Goal: Task Accomplishment & Management: Manage account settings

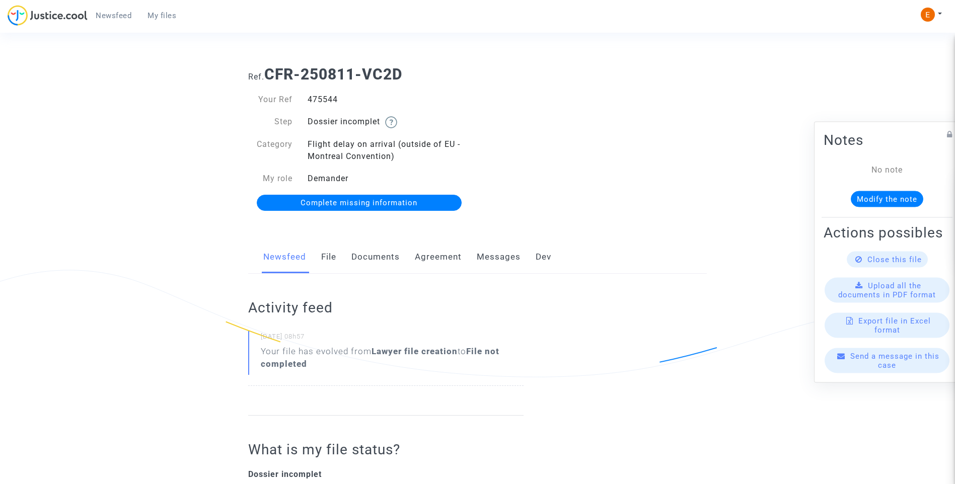
click at [384, 256] on link "Documents" at bounding box center [375, 257] width 48 height 33
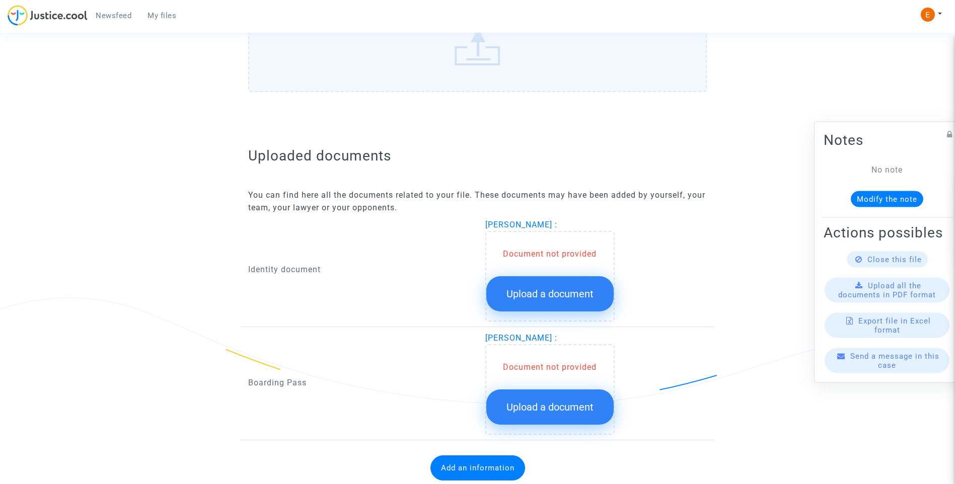
click at [576, 307] on button "Upload a document" at bounding box center [549, 293] width 127 height 35
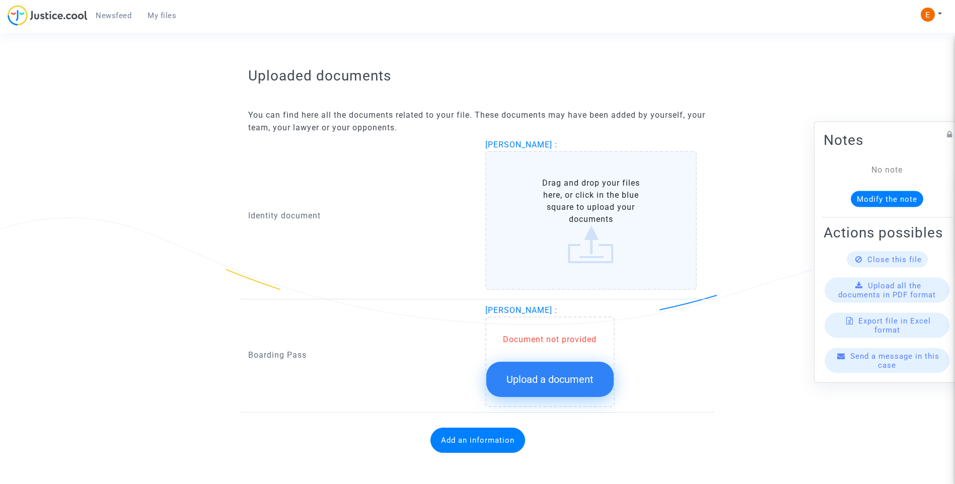
scroll to position [588, 0]
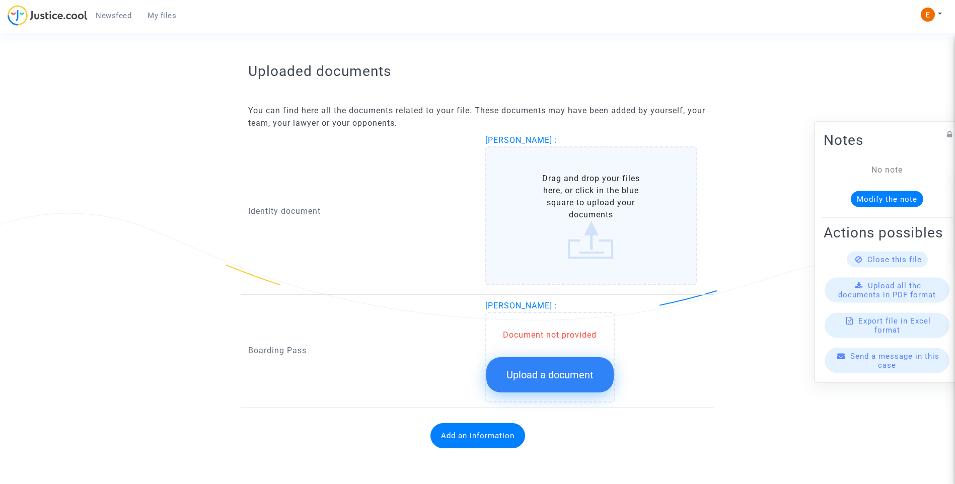
click at [579, 390] on button "Upload a document" at bounding box center [549, 374] width 127 height 35
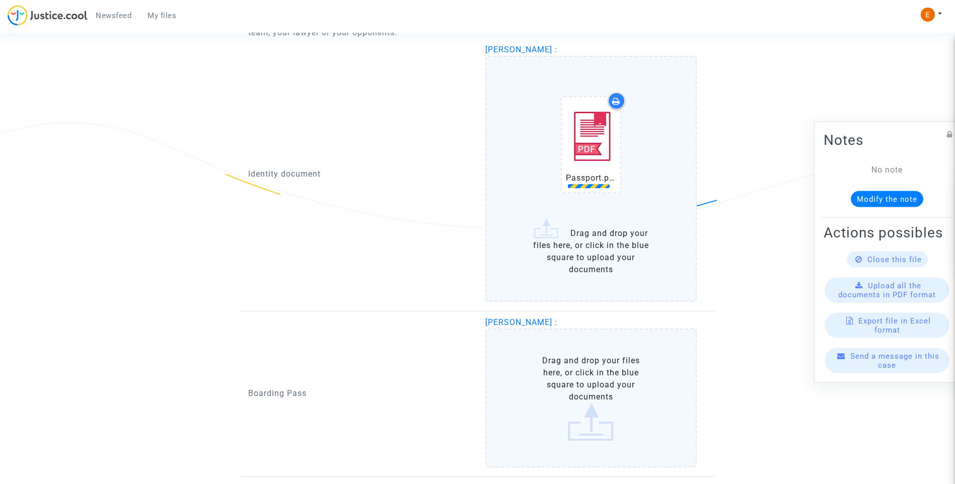
scroll to position [688, 0]
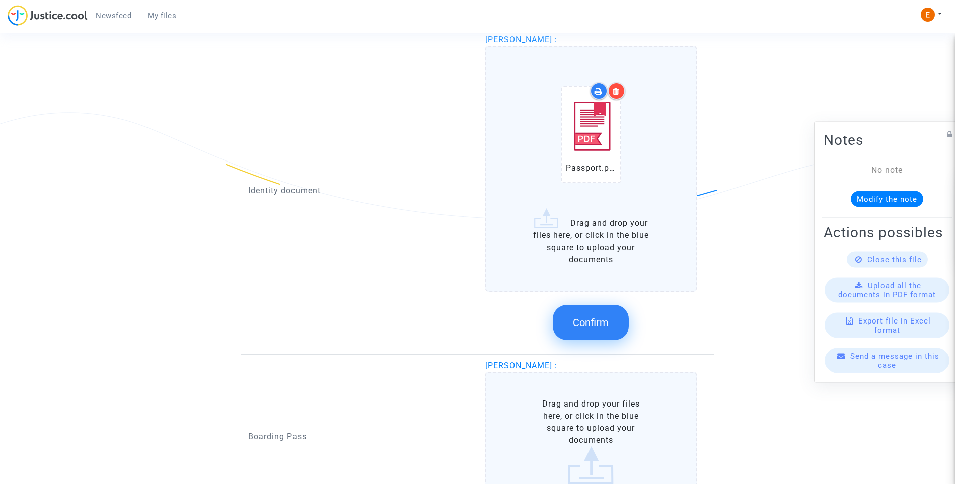
click at [617, 94] on icon at bounding box center [615, 91] width 7 height 8
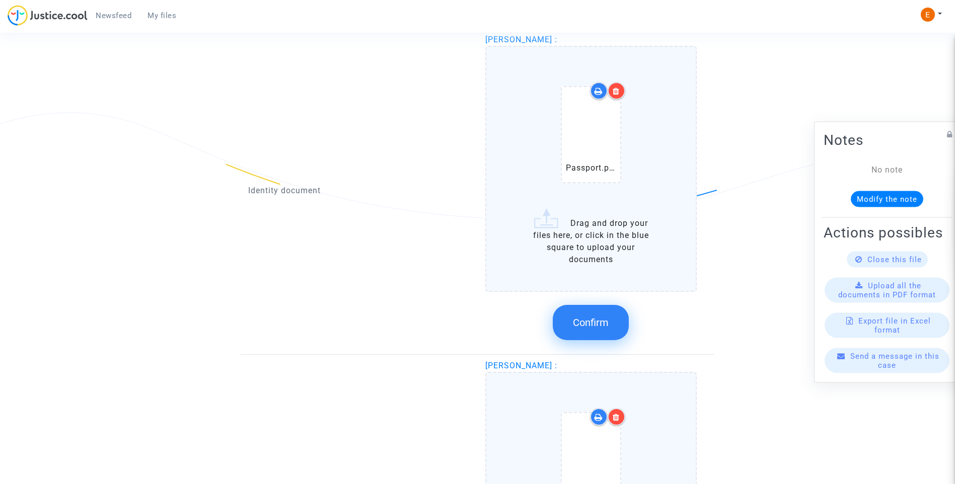
scroll to position [739, 0]
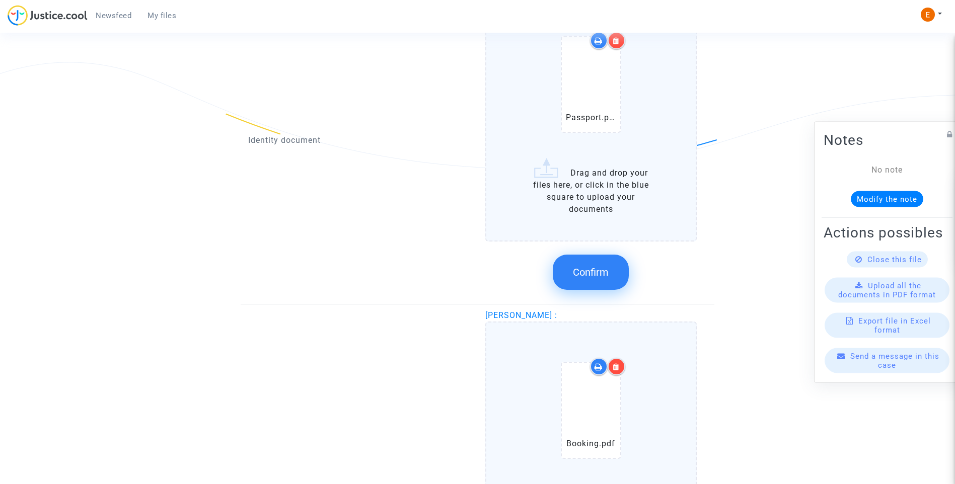
click at [605, 275] on span "Confirm" at bounding box center [591, 272] width 36 height 12
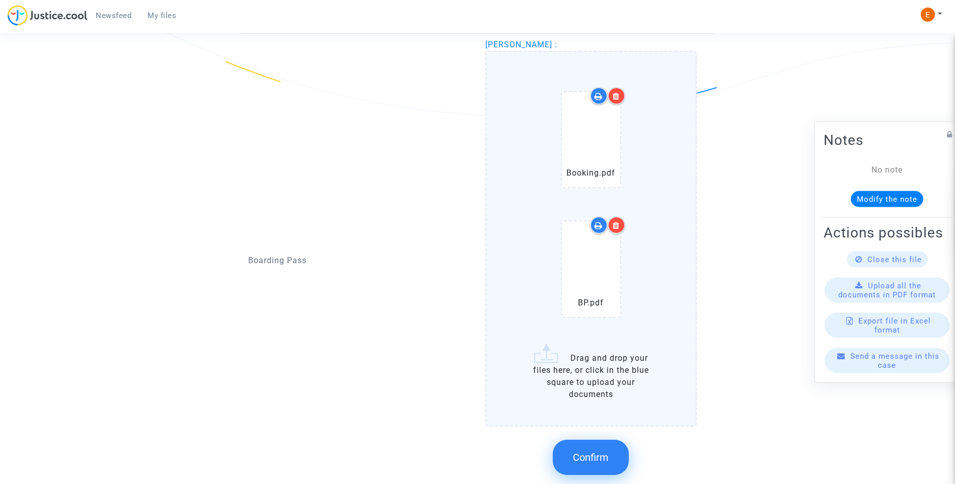
scroll to position [839, 0]
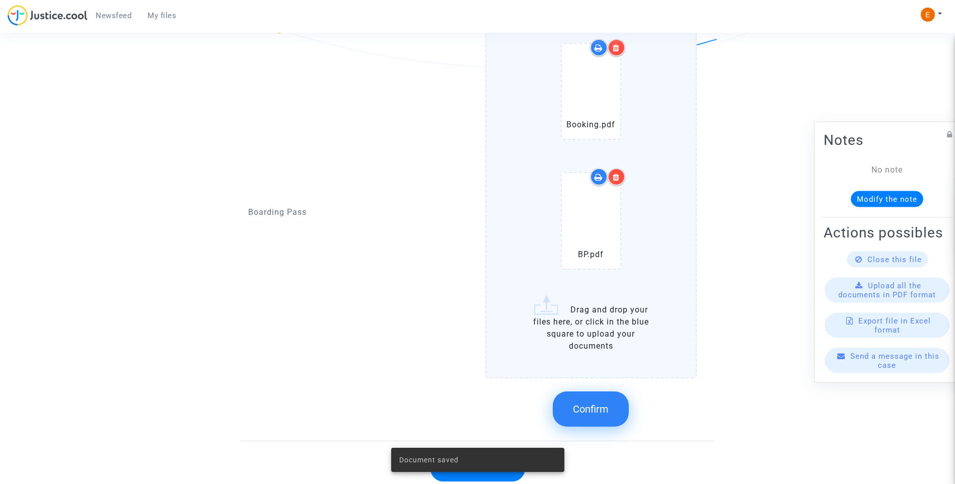
click at [600, 419] on button "Confirm" at bounding box center [591, 409] width 76 height 35
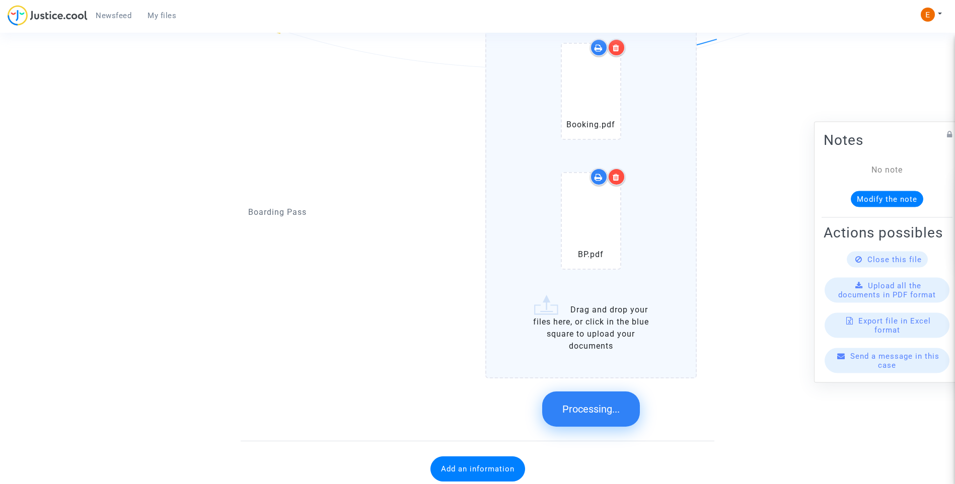
scroll to position [524, 0]
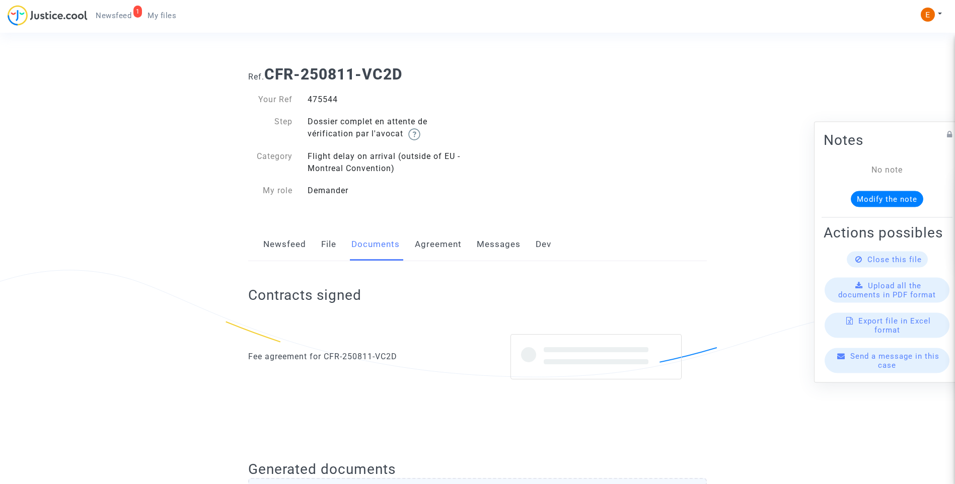
scroll to position [512, 0]
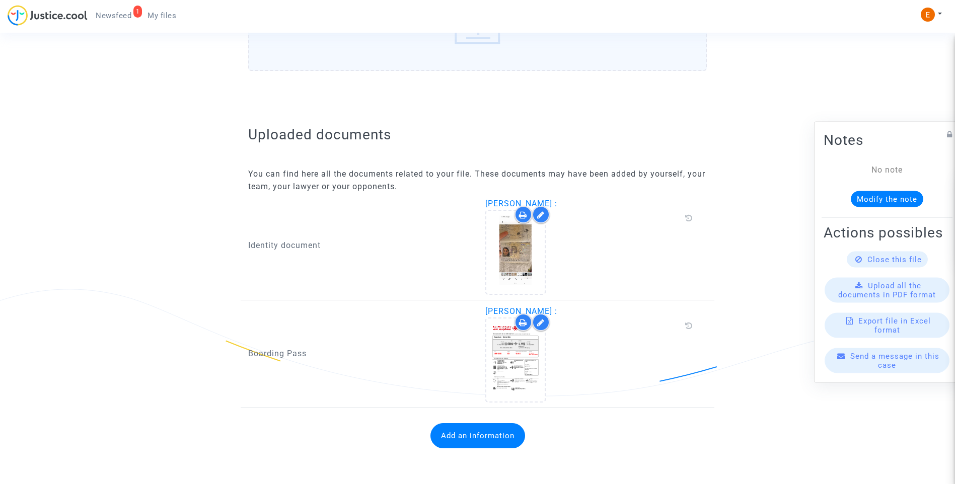
click at [488, 440] on button "Add an information" at bounding box center [477, 435] width 95 height 25
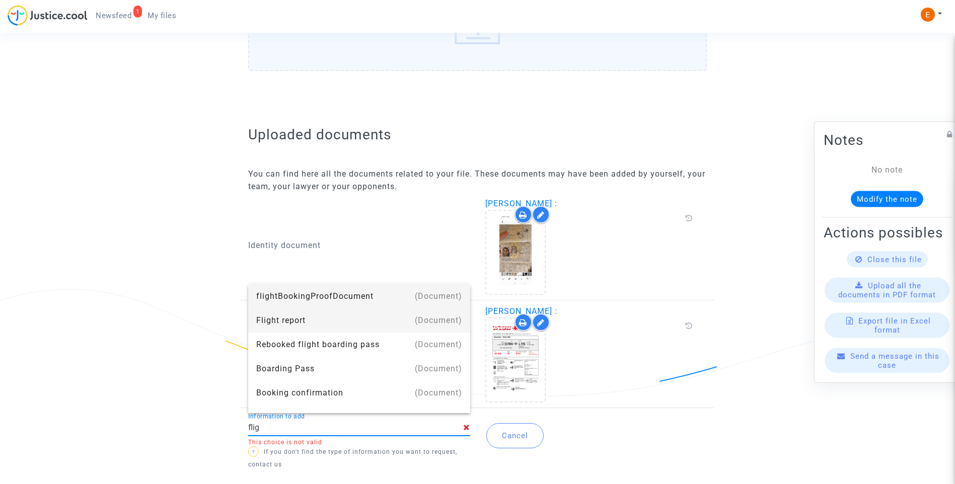
click at [320, 315] on div "Flight report" at bounding box center [359, 321] width 206 height 24
type input "Flight report"
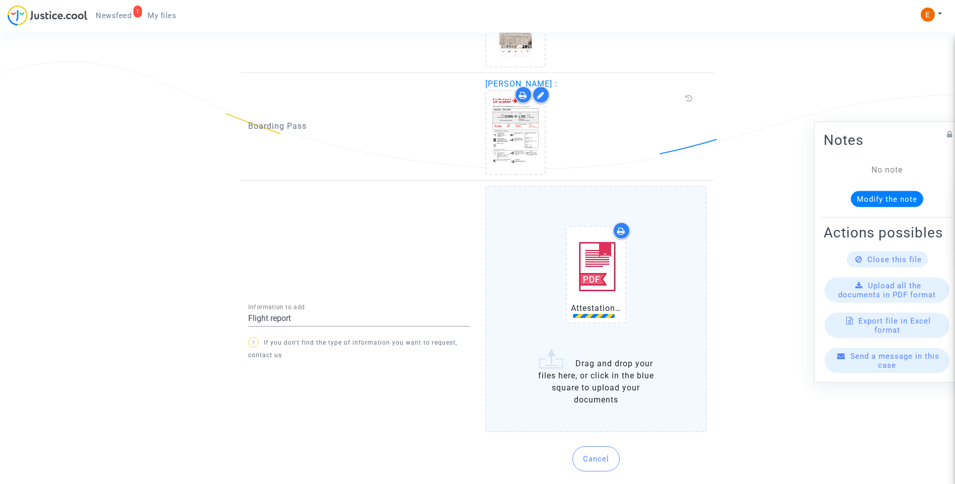
scroll to position [748, 0]
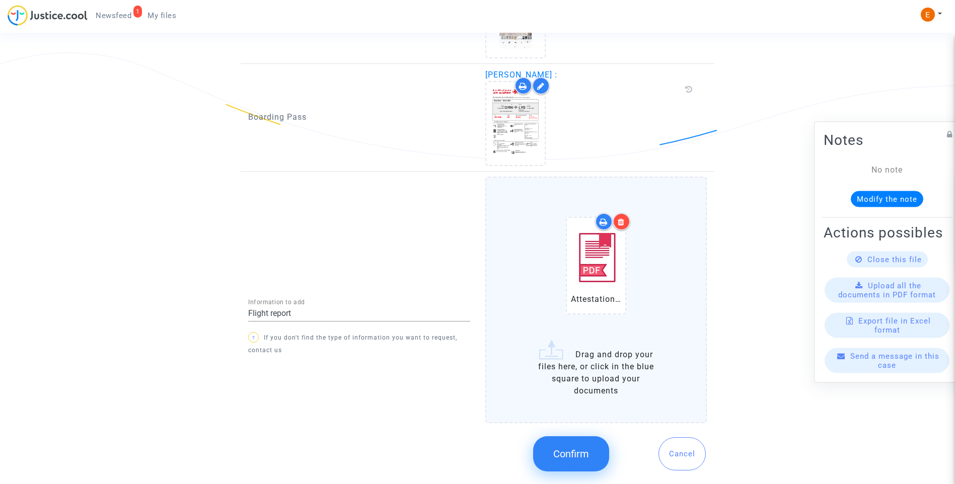
click at [587, 451] on span "Confirm" at bounding box center [571, 454] width 36 height 12
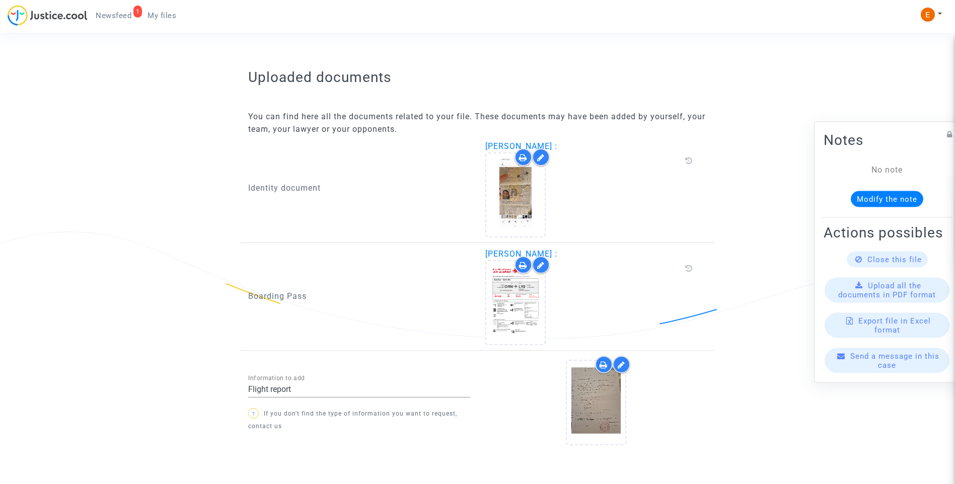
scroll to position [608, 0]
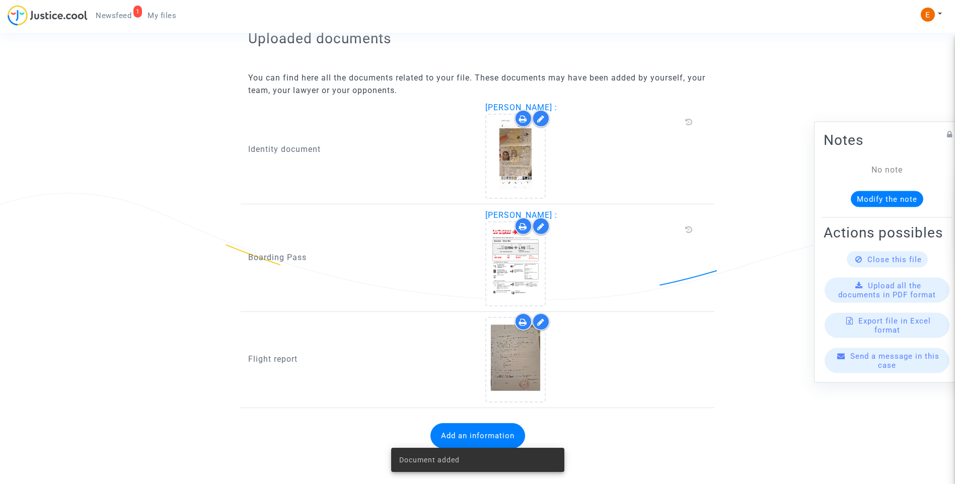
click at [124, 17] on span "Newsfeed" at bounding box center [114, 15] width 36 height 9
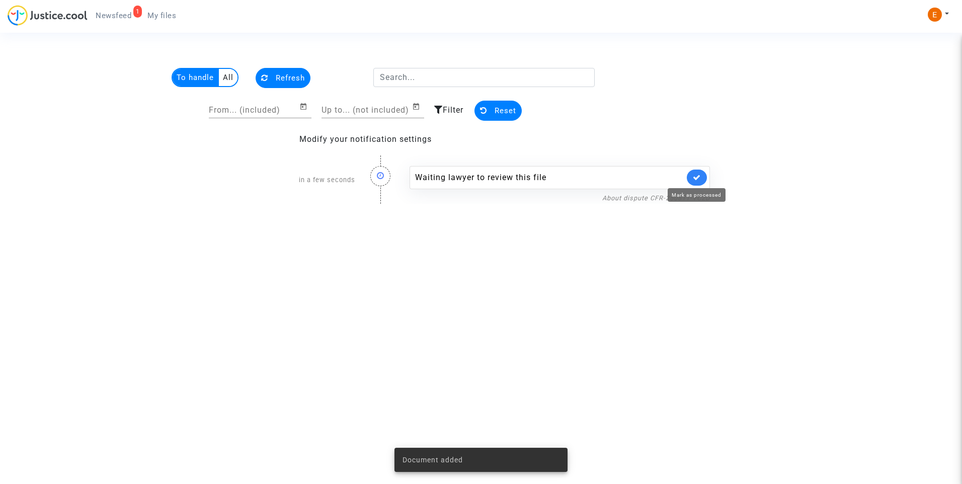
click at [700, 178] on icon at bounding box center [697, 178] width 8 height 8
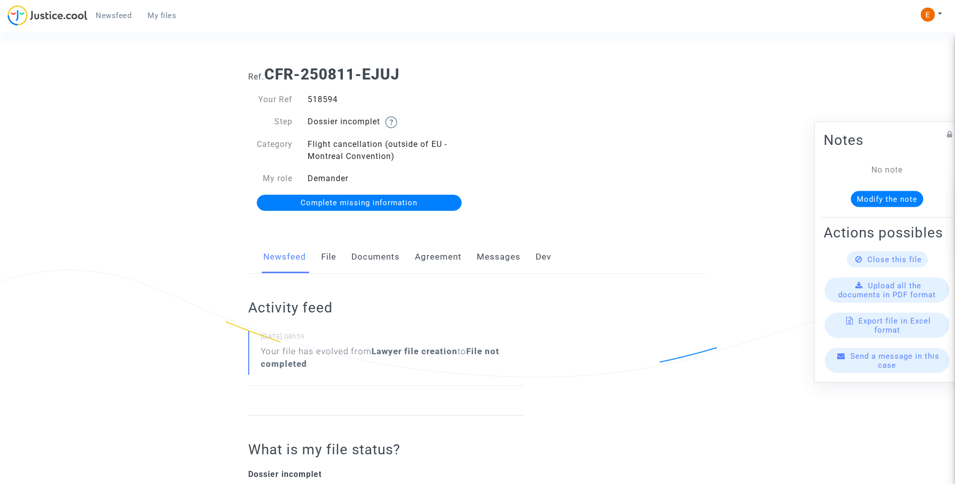
drag, startPoint x: 381, startPoint y: 251, endPoint x: 382, endPoint y: 265, distance: 14.1
click at [381, 251] on link "Documents" at bounding box center [375, 257] width 48 height 33
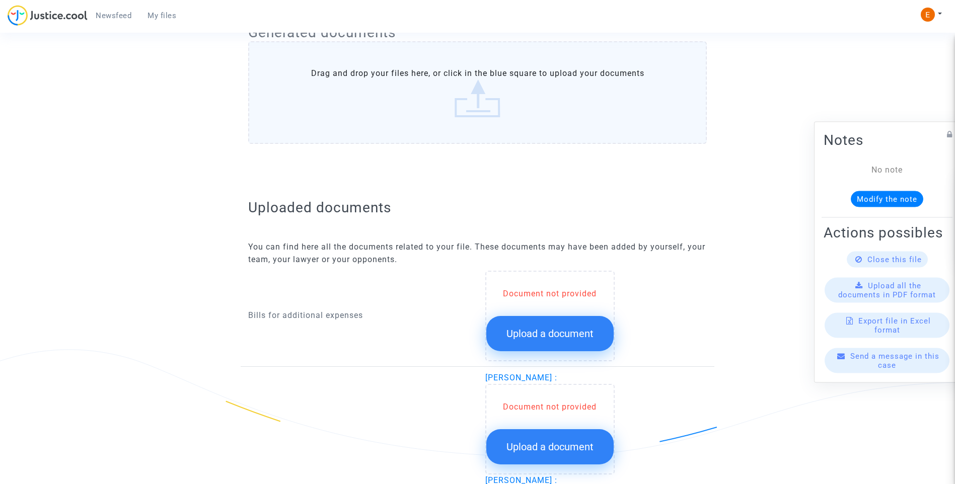
scroll to position [604, 0]
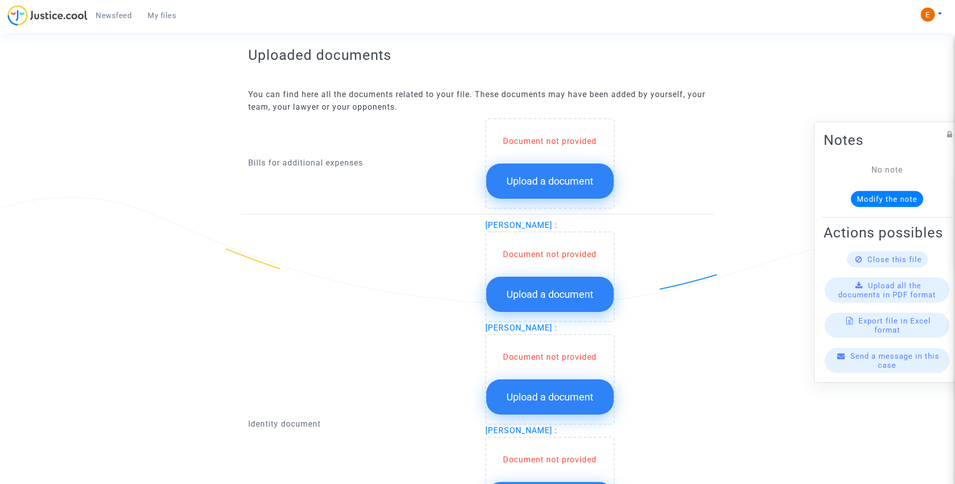
click at [543, 172] on button "Upload a document" at bounding box center [549, 181] width 127 height 35
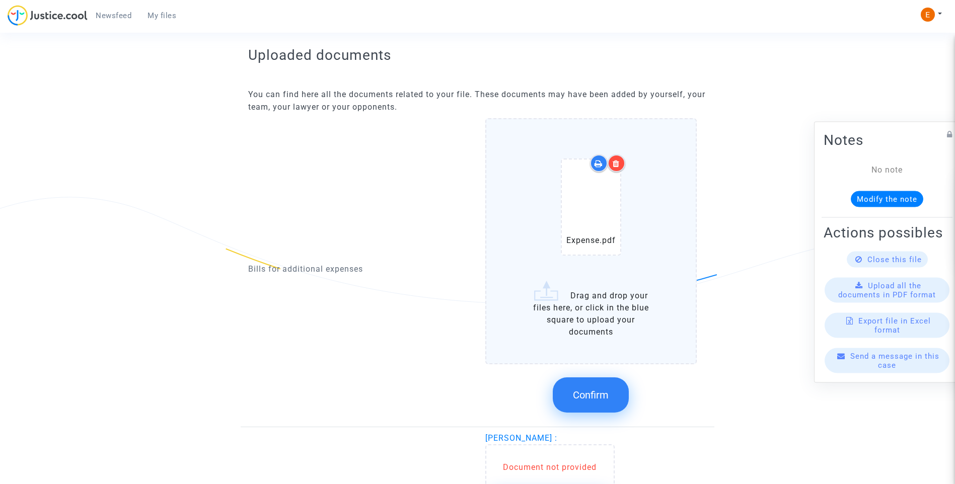
drag, startPoint x: 603, startPoint y: 388, endPoint x: 592, endPoint y: 387, distance: 11.1
click at [601, 386] on button "Confirm" at bounding box center [591, 394] width 76 height 35
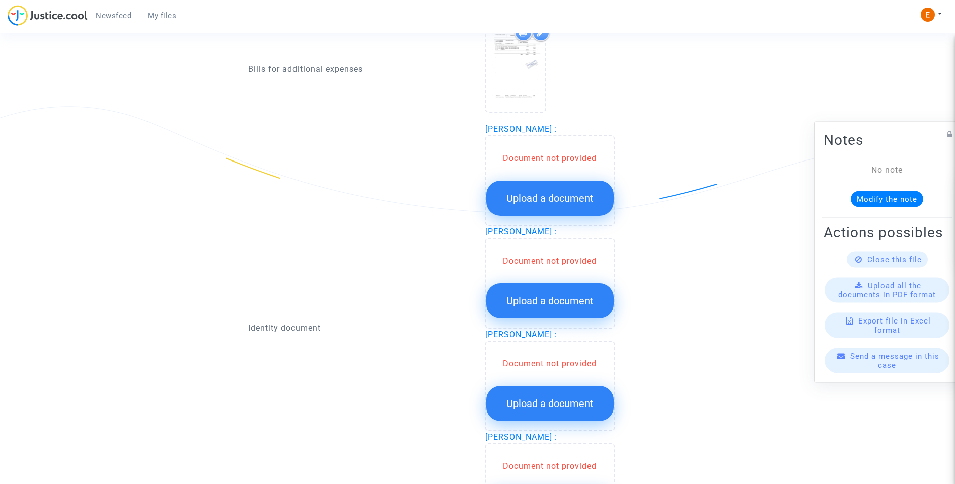
scroll to position [705, 0]
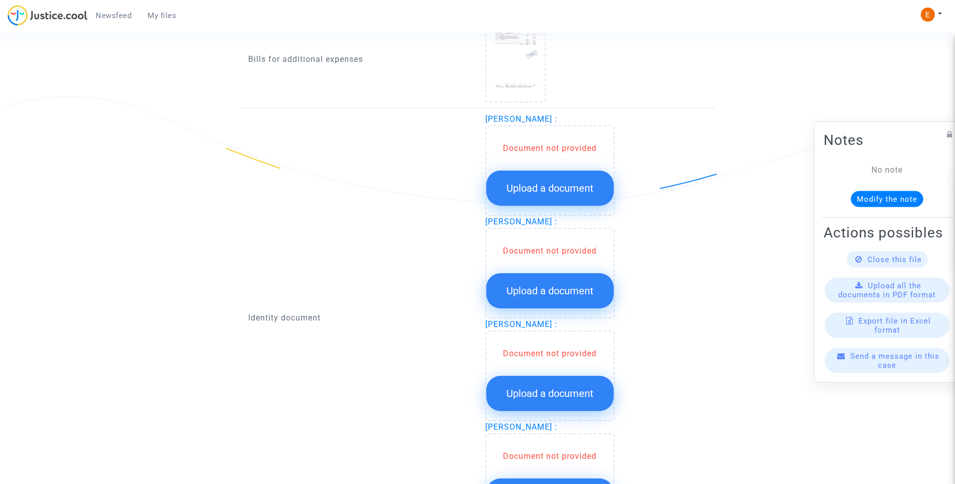
click at [550, 187] on span "Upload a document" at bounding box center [549, 188] width 87 height 12
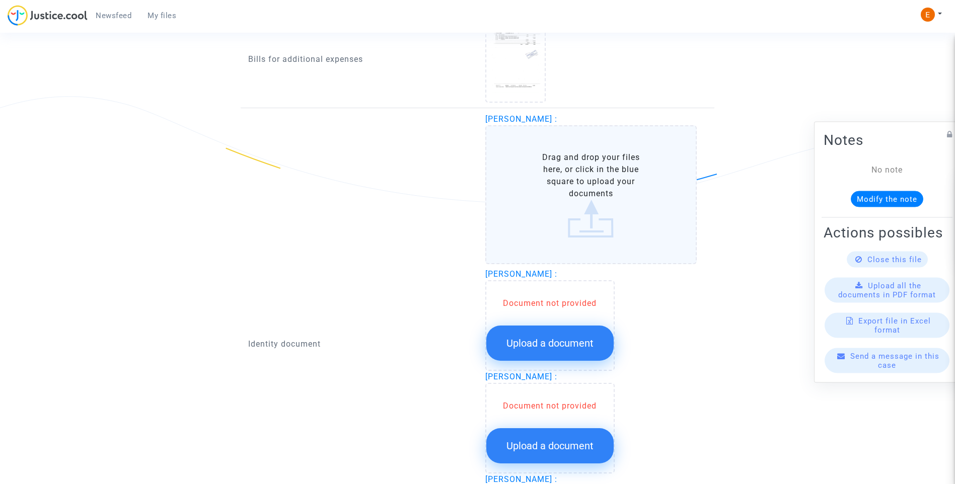
click at [576, 351] on button "Upload a document" at bounding box center [549, 343] width 127 height 35
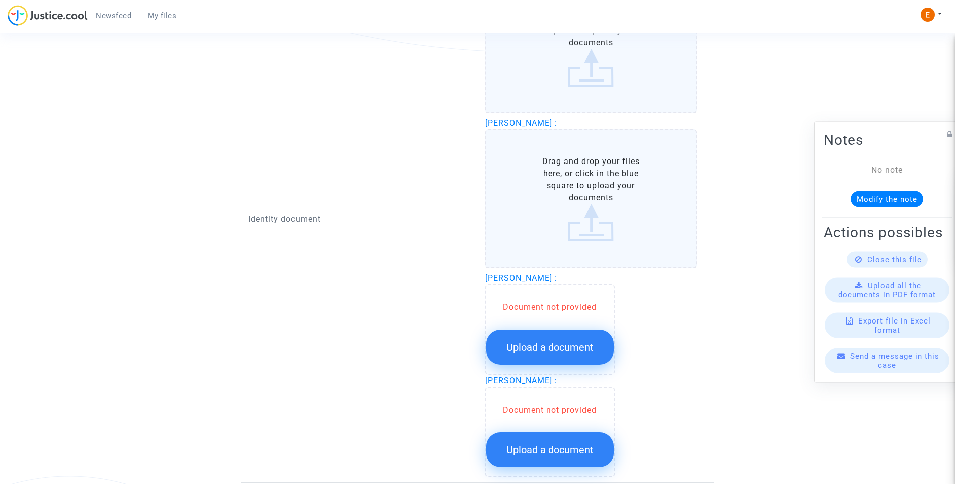
click at [577, 341] on button "Upload a document" at bounding box center [549, 347] width 127 height 35
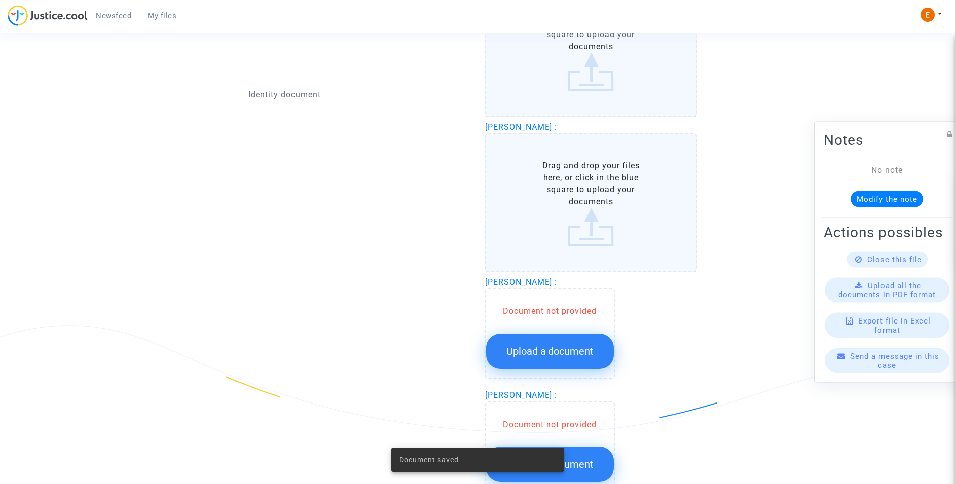
click at [581, 364] on button "Upload a document" at bounding box center [549, 351] width 127 height 35
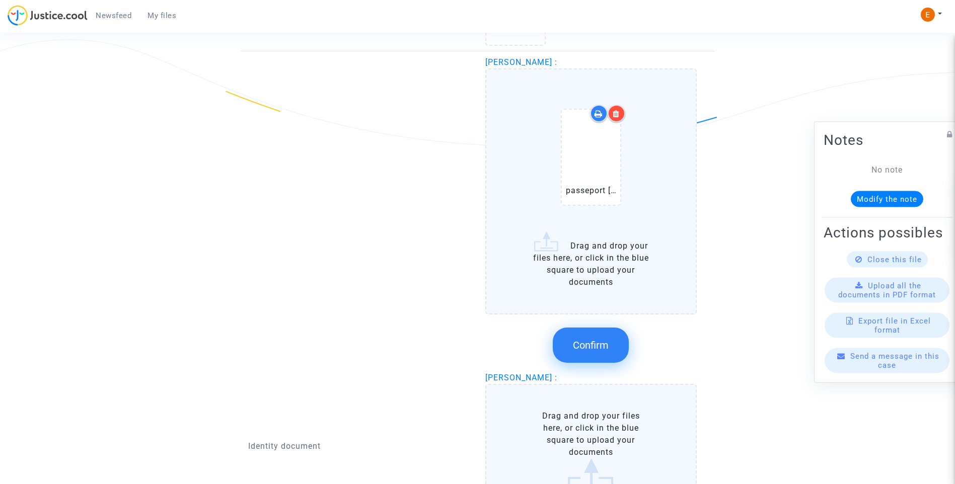
scroll to position [805, 0]
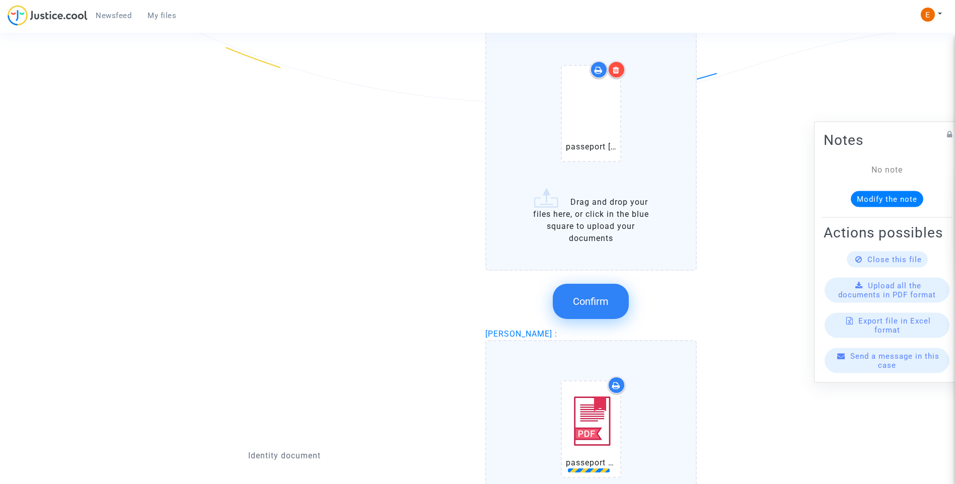
click at [595, 313] on button "Confirm" at bounding box center [591, 301] width 76 height 35
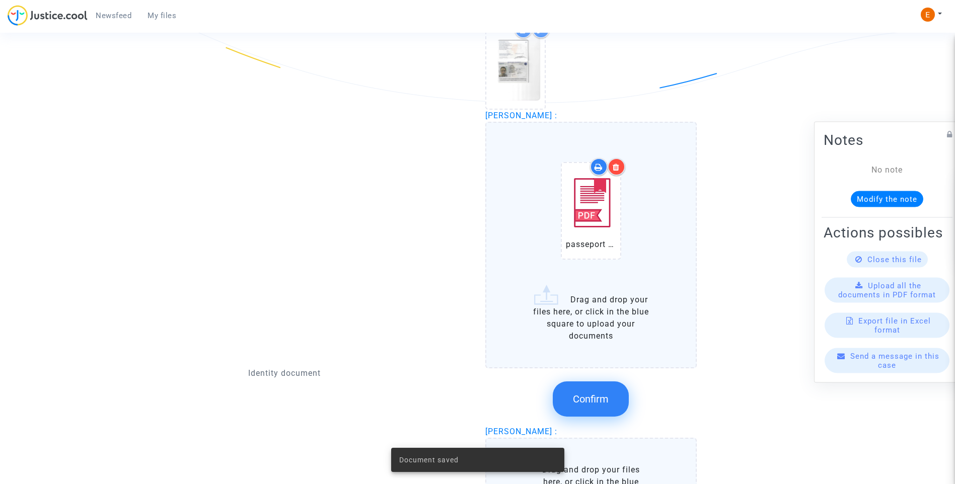
click at [620, 163] on div at bounding box center [616, 167] width 18 height 18
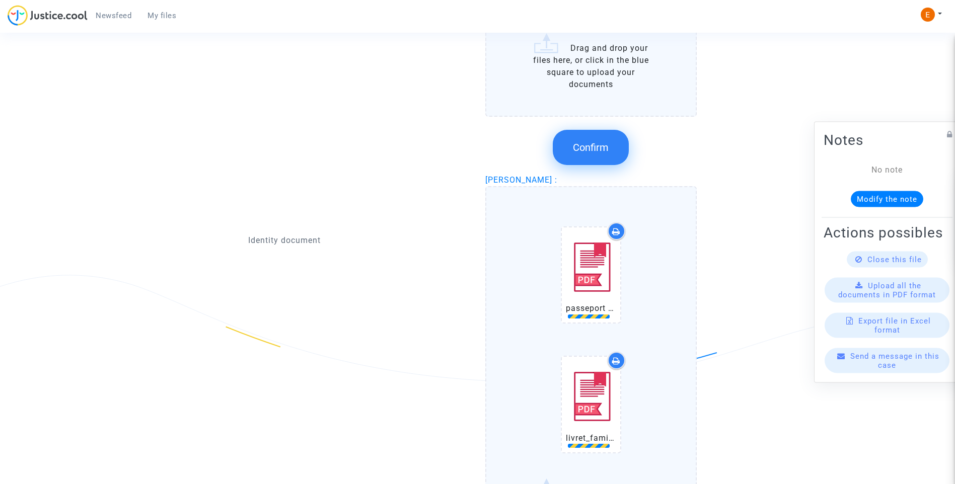
scroll to position [856, 0]
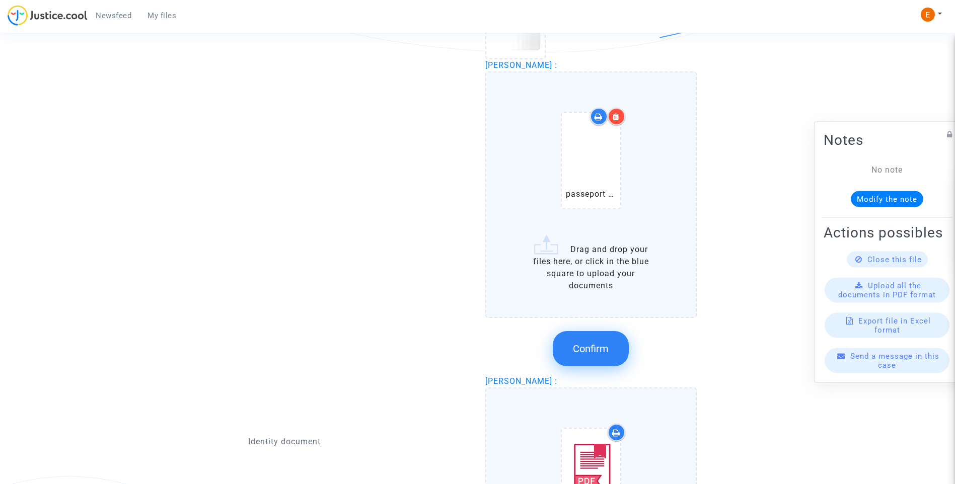
click at [604, 349] on span "Confirm" at bounding box center [591, 349] width 36 height 12
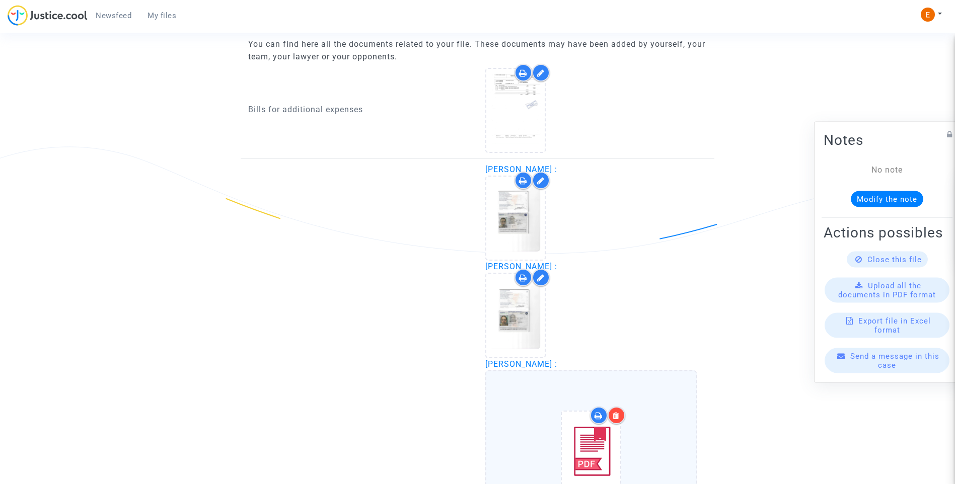
scroll to position [956, 0]
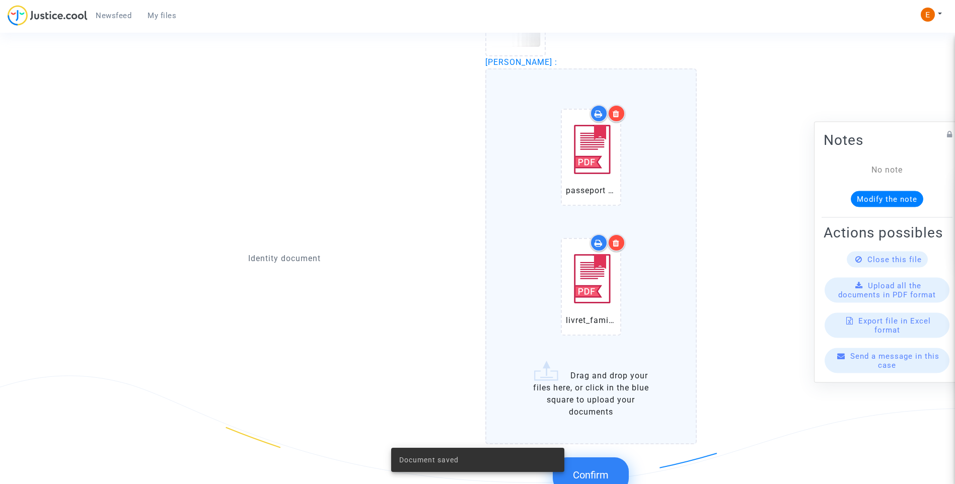
click at [617, 115] on icon at bounding box center [615, 114] width 7 height 8
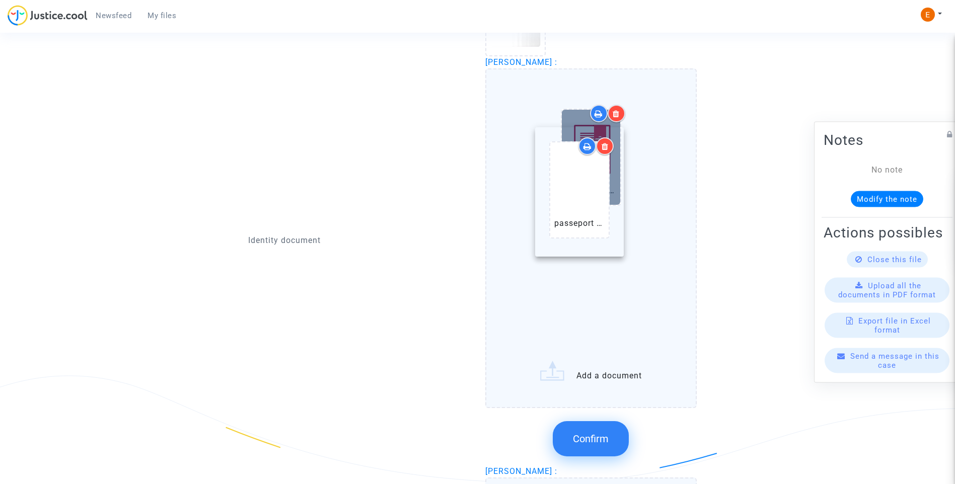
drag, startPoint x: 599, startPoint y: 297, endPoint x: 587, endPoint y: 180, distance: 118.4
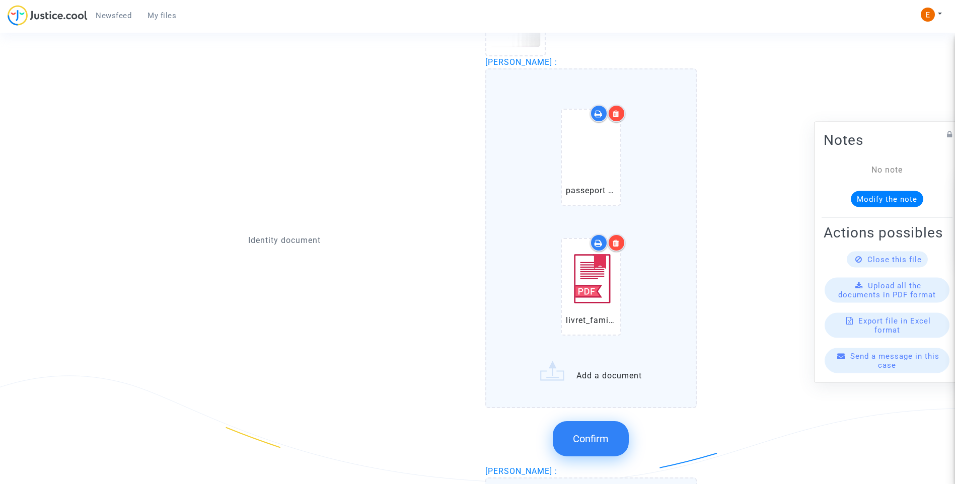
click at [602, 446] on button "Confirm" at bounding box center [591, 438] width 76 height 35
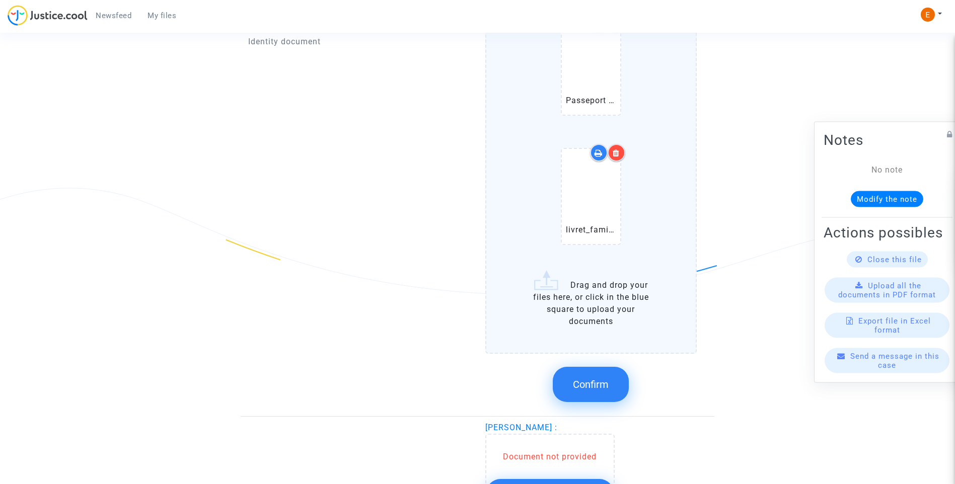
scroll to position [1158, 0]
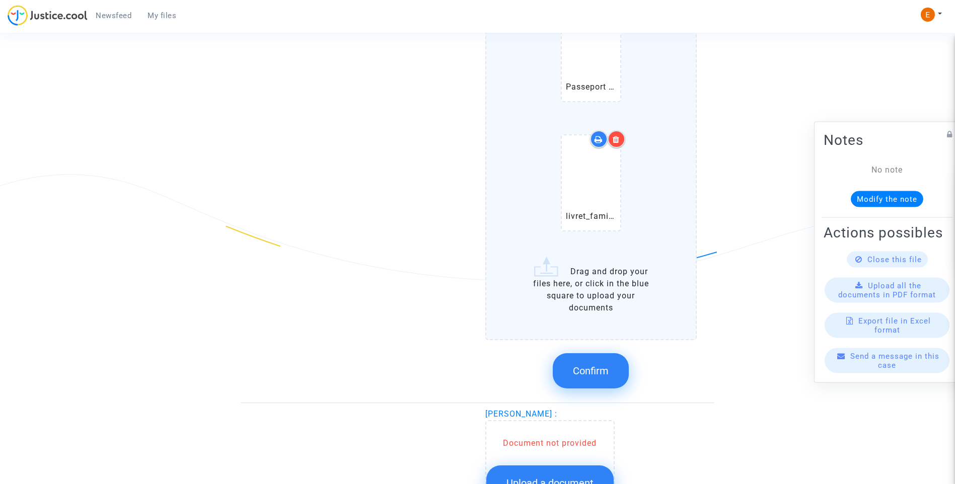
click at [584, 368] on span "Confirm" at bounding box center [591, 371] width 36 height 12
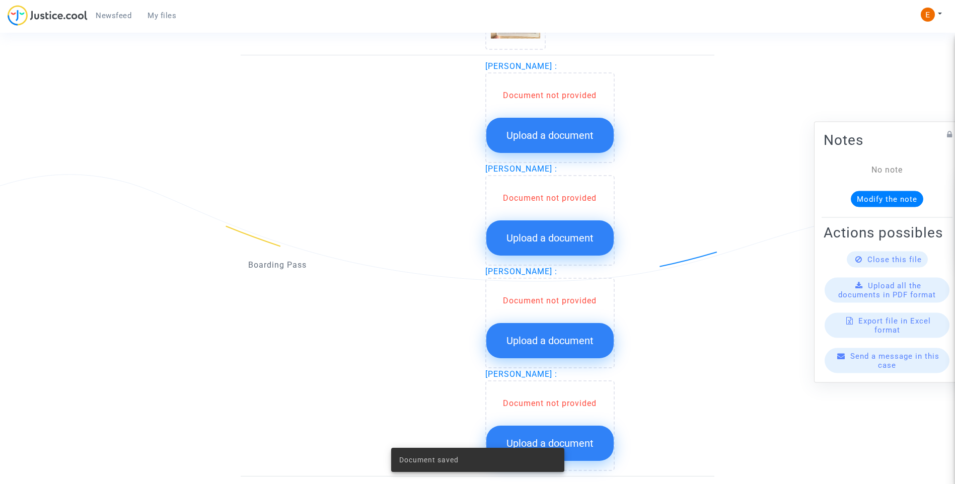
click at [547, 142] on button "Upload a document" at bounding box center [549, 135] width 127 height 35
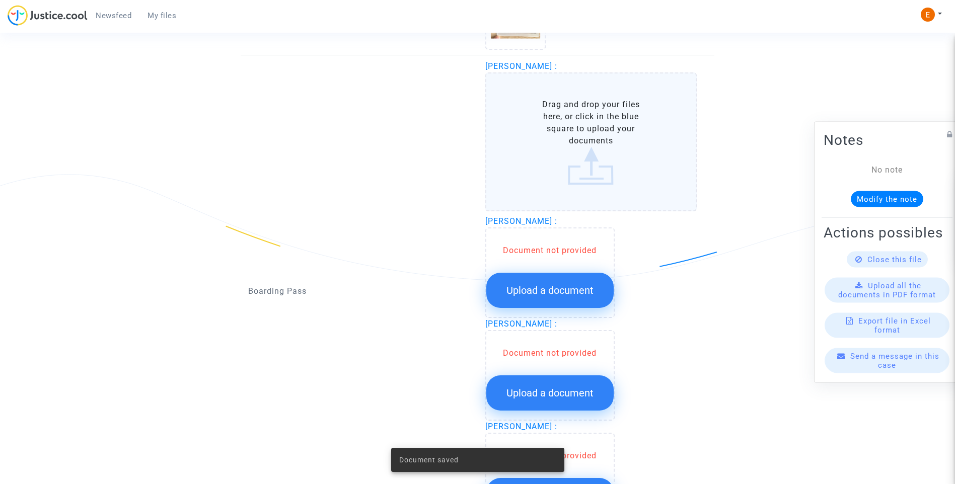
click at [560, 295] on span "Upload a document" at bounding box center [549, 290] width 87 height 12
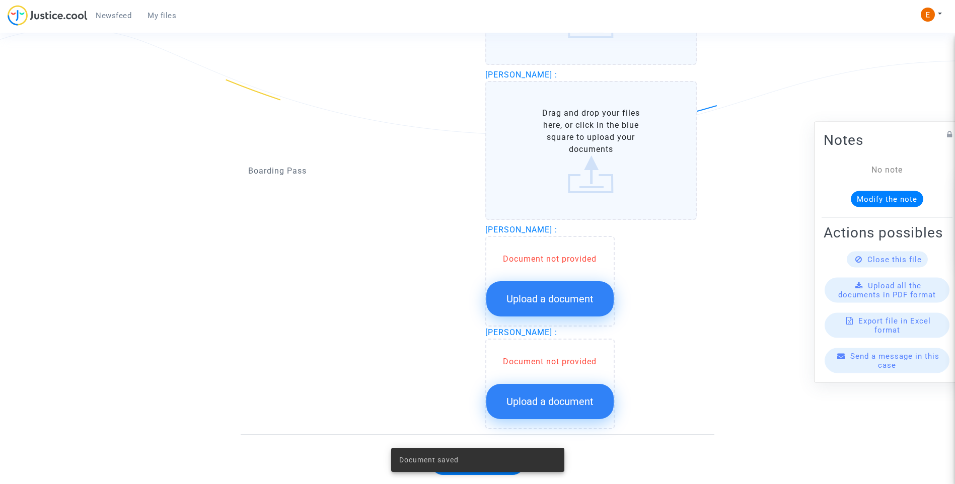
scroll to position [1308, 0]
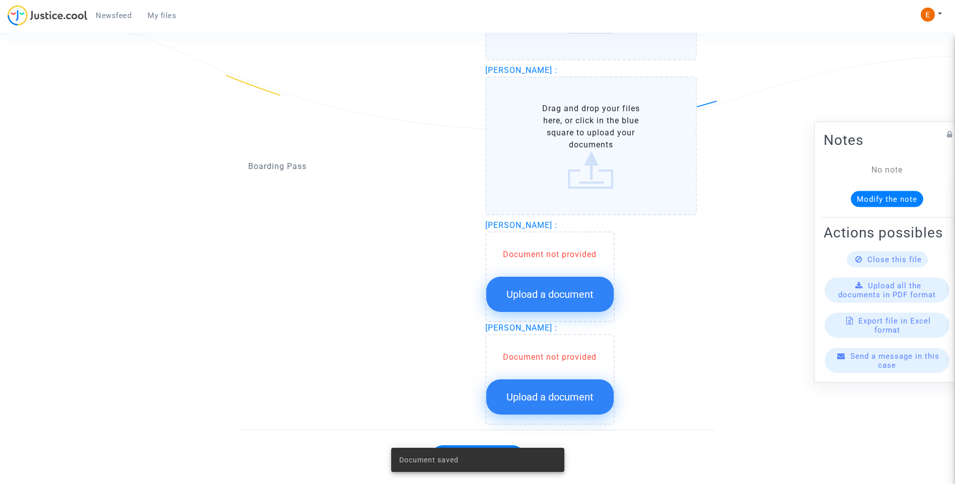
click at [593, 291] on span "Upload a document" at bounding box center [549, 294] width 87 height 12
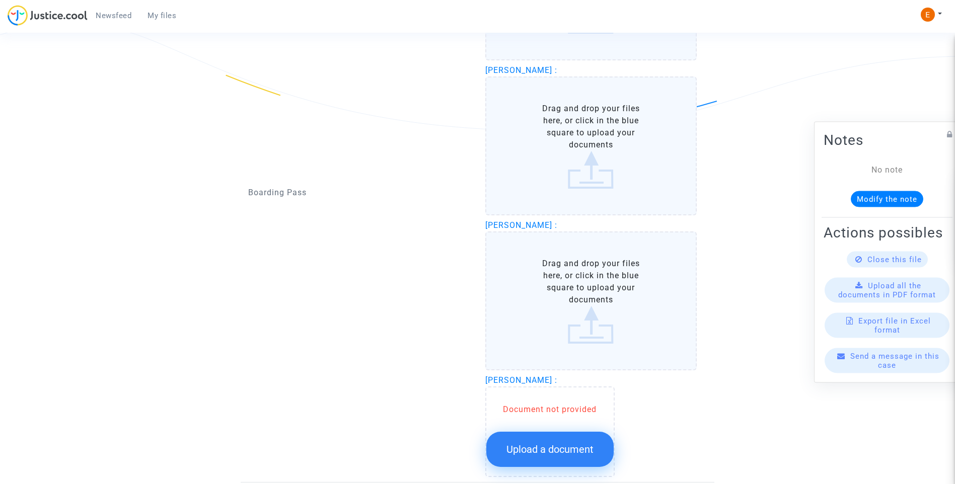
click at [585, 442] on button "Upload a document" at bounding box center [549, 449] width 127 height 35
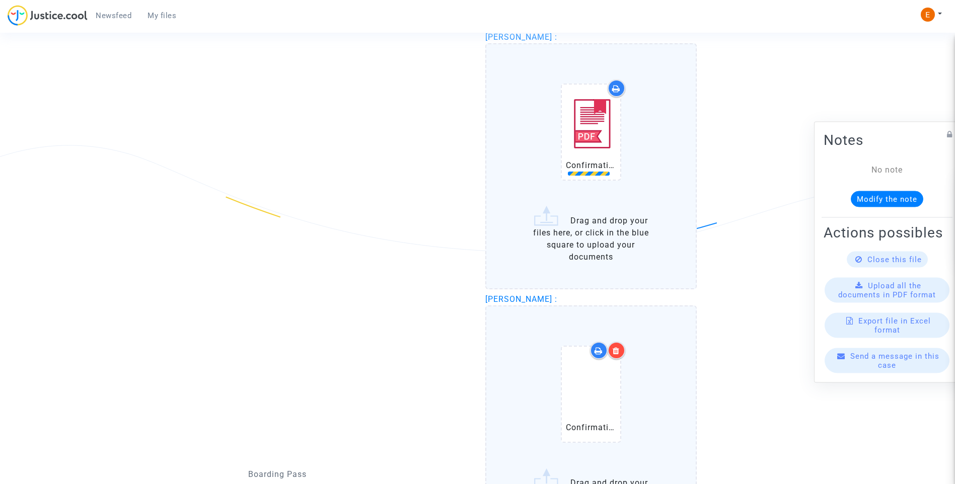
scroll to position [1409, 0]
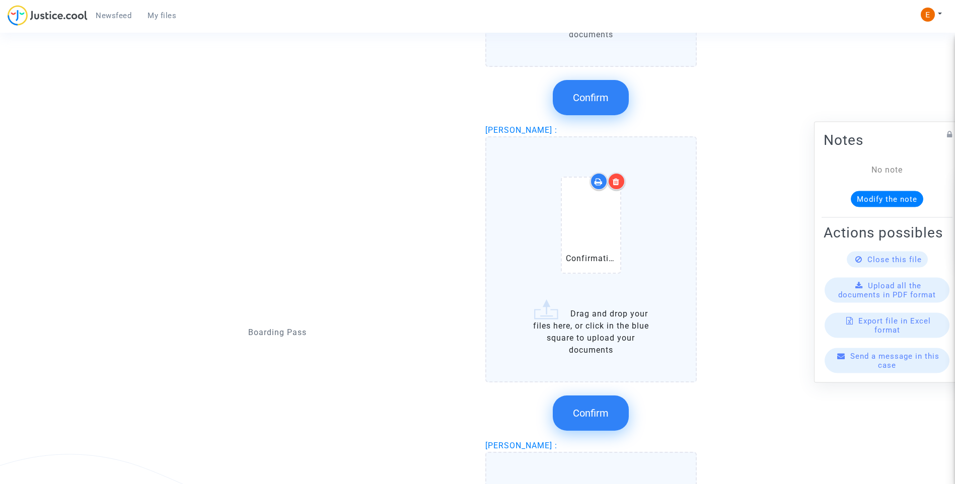
click at [594, 412] on span "Confirm" at bounding box center [591, 413] width 36 height 12
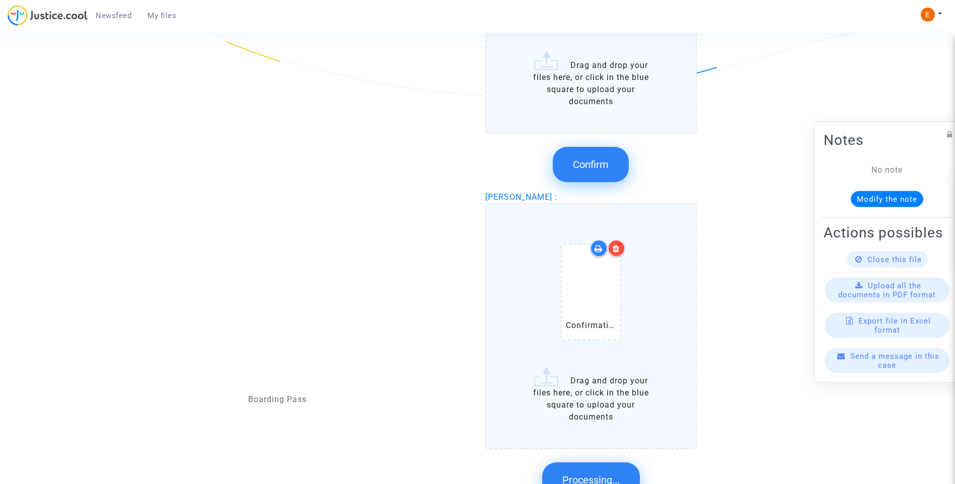
scroll to position [1208, 0]
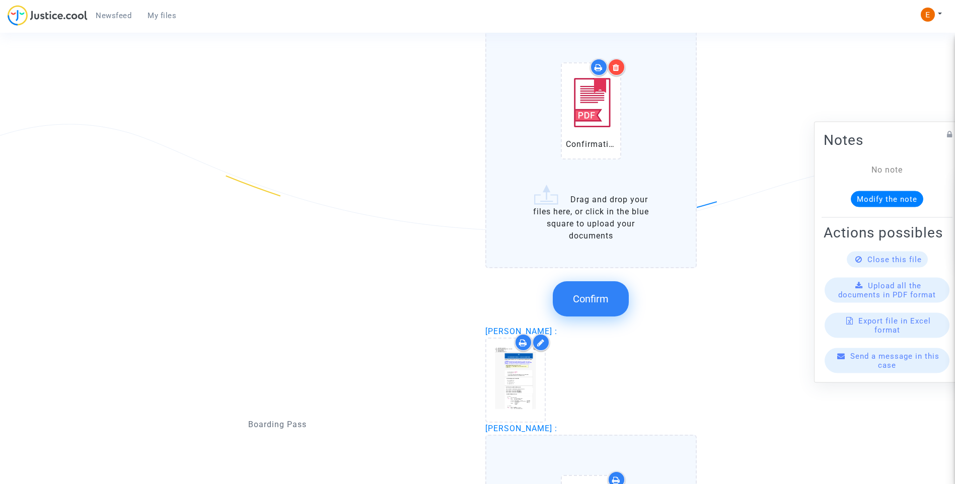
drag, startPoint x: 601, startPoint y: 316, endPoint x: 589, endPoint y: 310, distance: 13.5
click at [598, 313] on button "Confirm" at bounding box center [591, 298] width 76 height 35
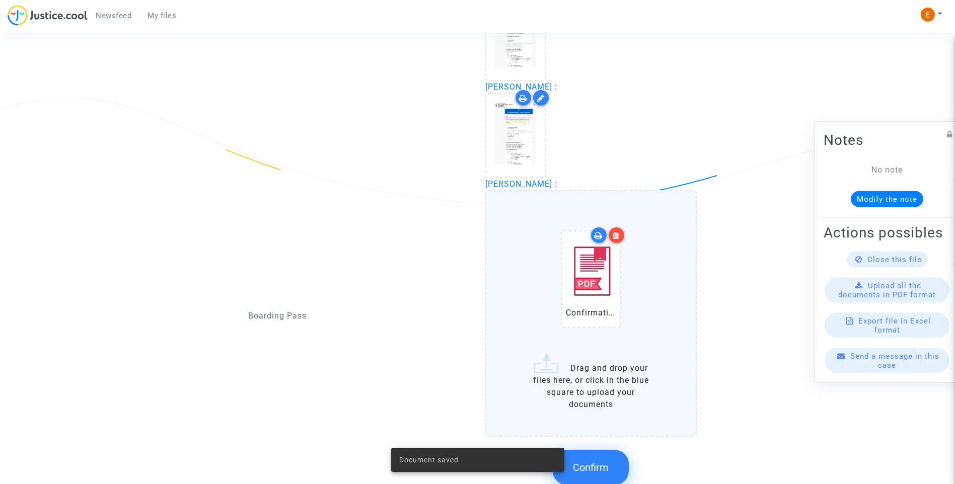
scroll to position [1258, 0]
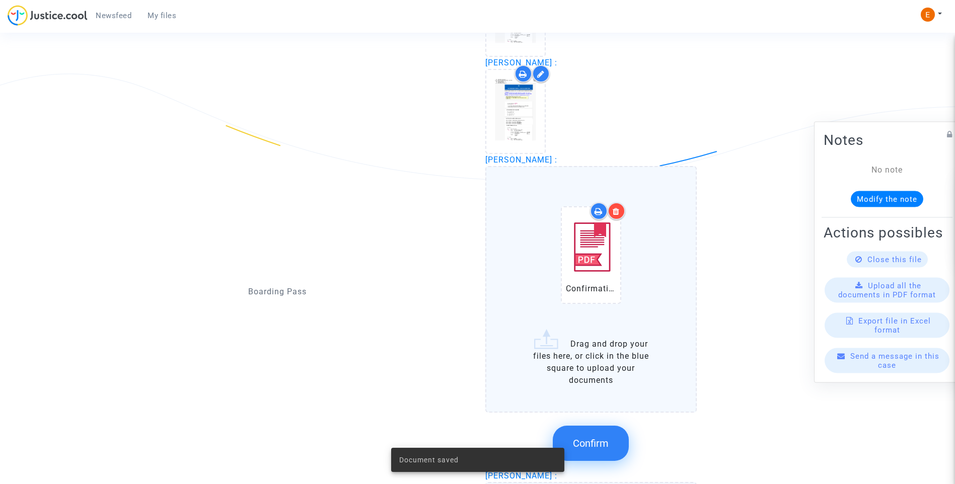
click at [613, 439] on button "Confirm" at bounding box center [591, 443] width 76 height 35
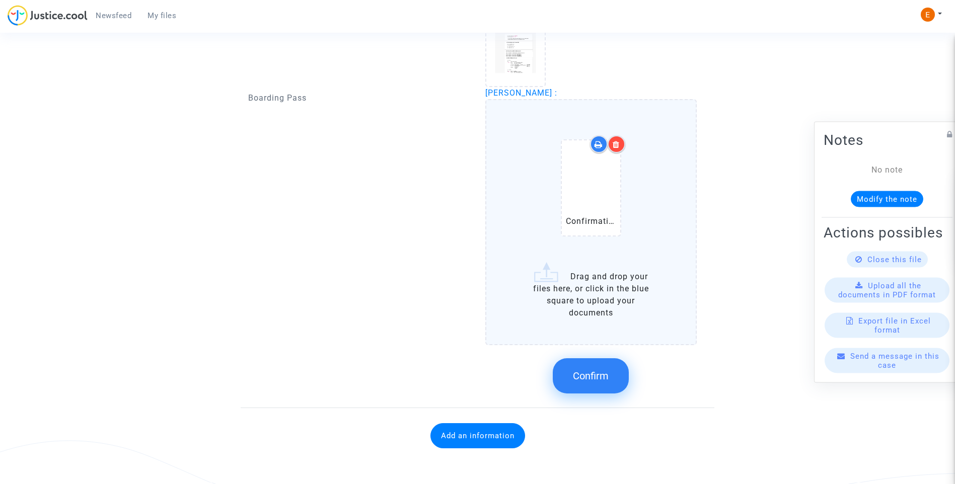
drag, startPoint x: 584, startPoint y: 376, endPoint x: 710, endPoint y: 362, distance: 126.6
click at [584, 375] on span "Confirm" at bounding box center [591, 376] width 36 height 12
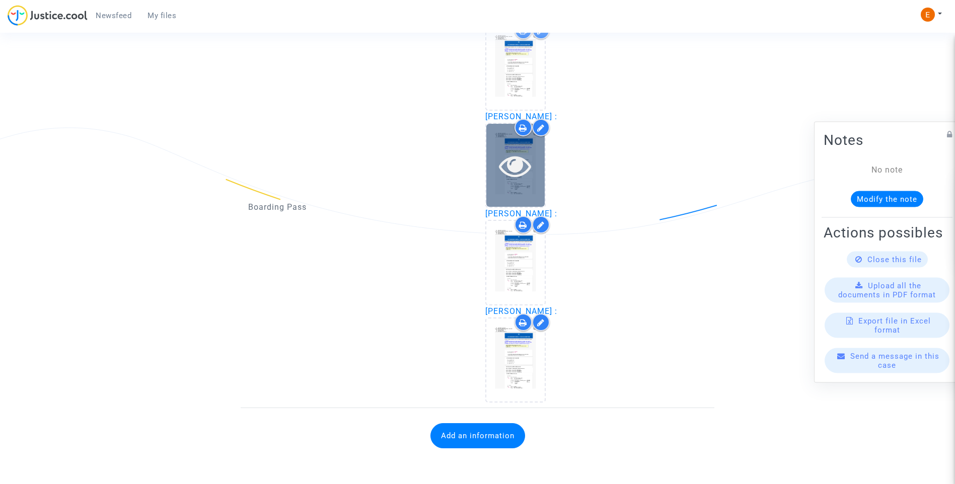
scroll to position [1204, 0]
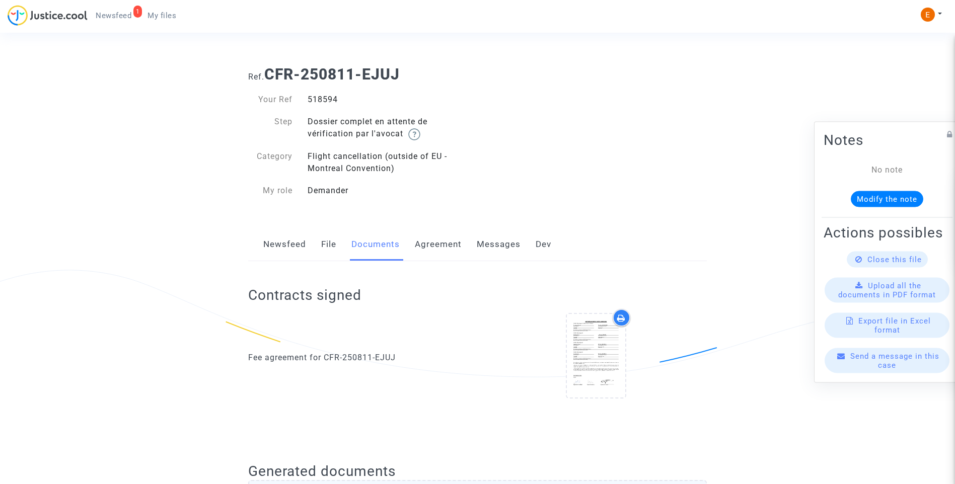
scroll to position [1192, 0]
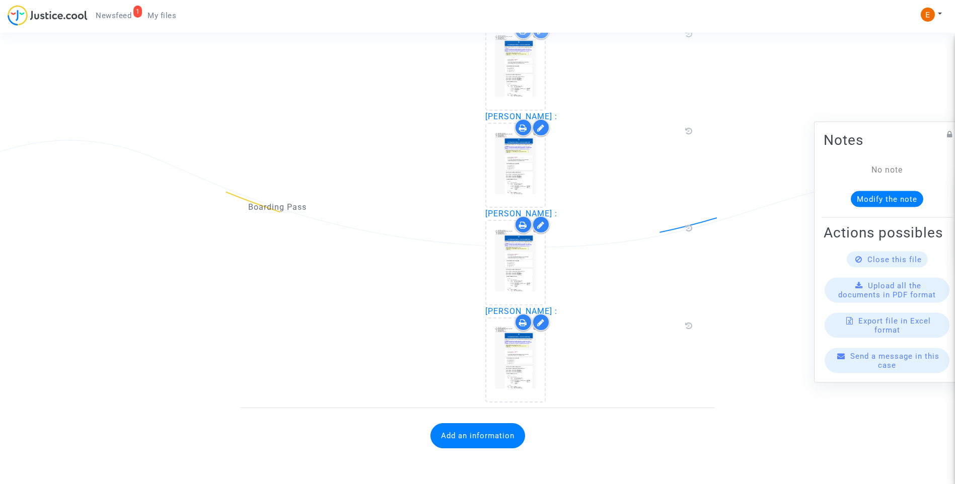
click at [480, 432] on button "Add an information" at bounding box center [477, 435] width 95 height 25
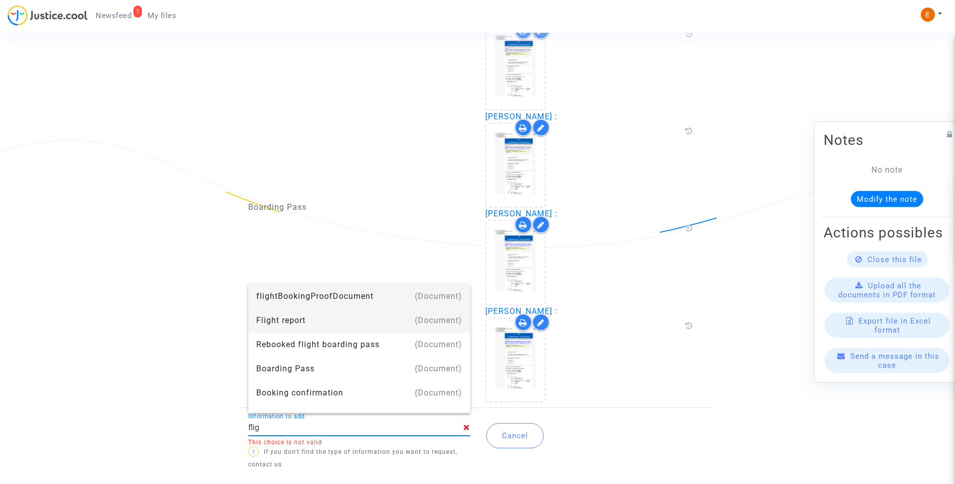
click at [302, 310] on div "Flight report" at bounding box center [359, 321] width 206 height 24
type input "Flight report"
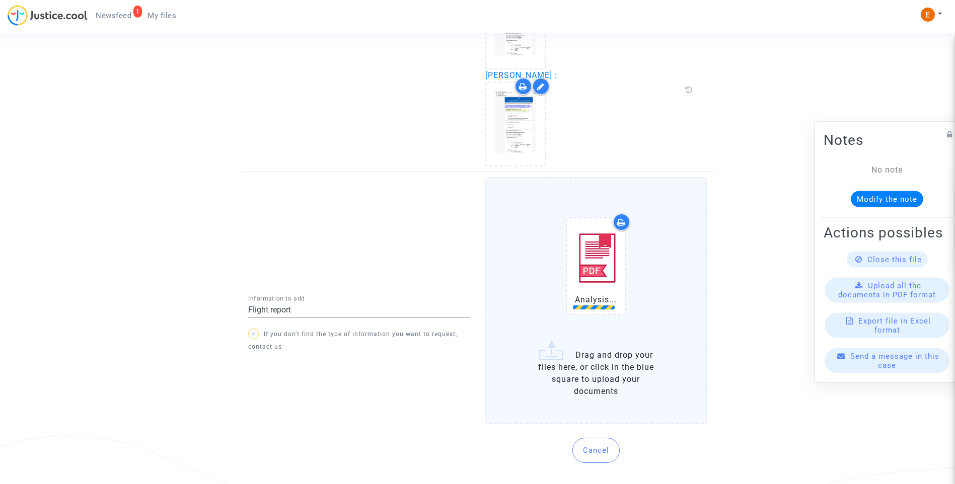
scroll to position [1447, 0]
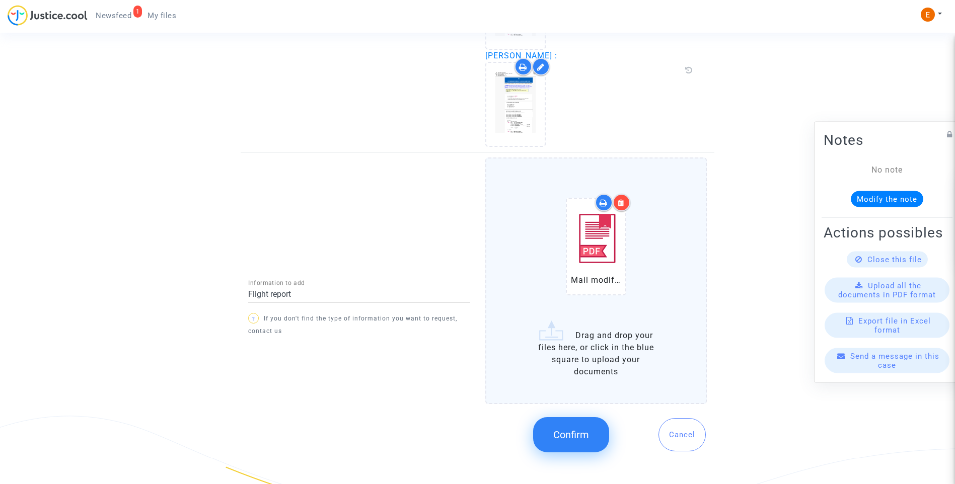
click at [584, 431] on span "Confirm" at bounding box center [571, 435] width 36 height 12
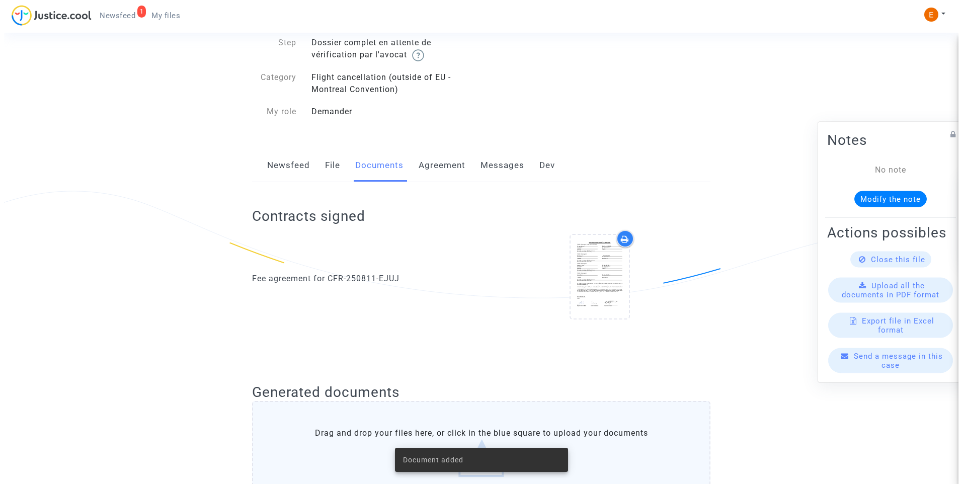
scroll to position [0, 0]
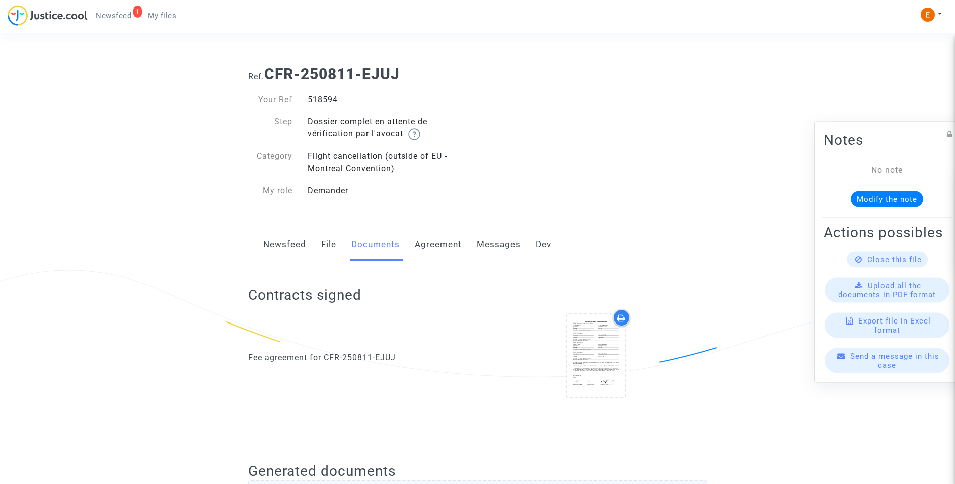
click at [133, 18] on link "1 Newsfeed" at bounding box center [114, 15] width 52 height 15
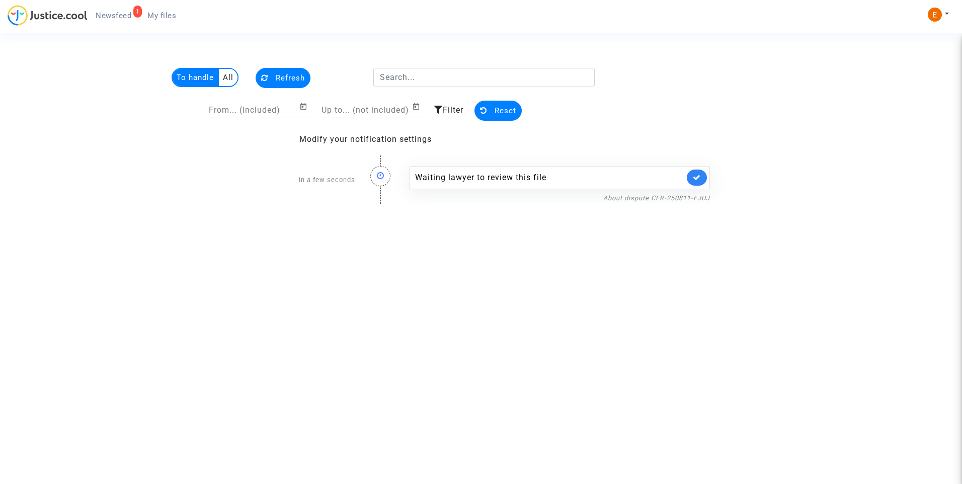
drag, startPoint x: 706, startPoint y: 177, endPoint x: 704, endPoint y: 163, distance: 14.2
click at [705, 177] on link at bounding box center [697, 178] width 20 height 16
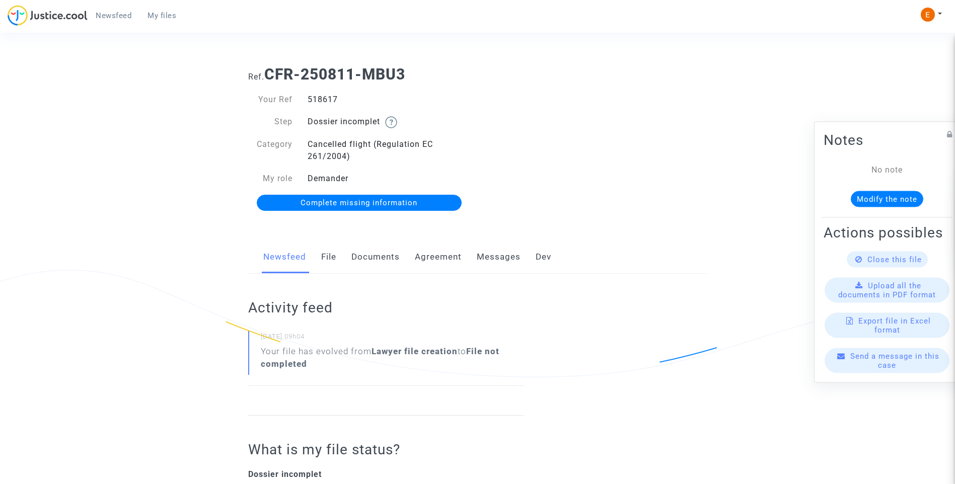
click at [371, 264] on link "Documents" at bounding box center [375, 257] width 48 height 33
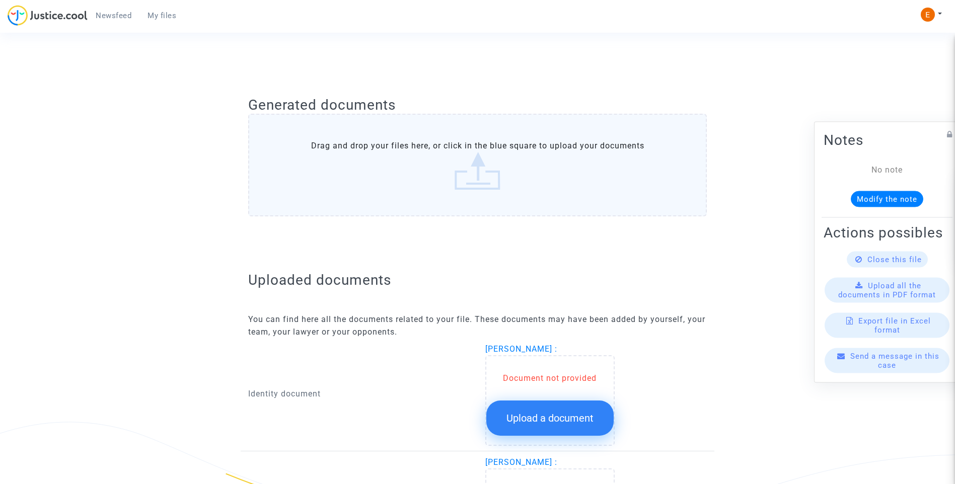
scroll to position [535, 0]
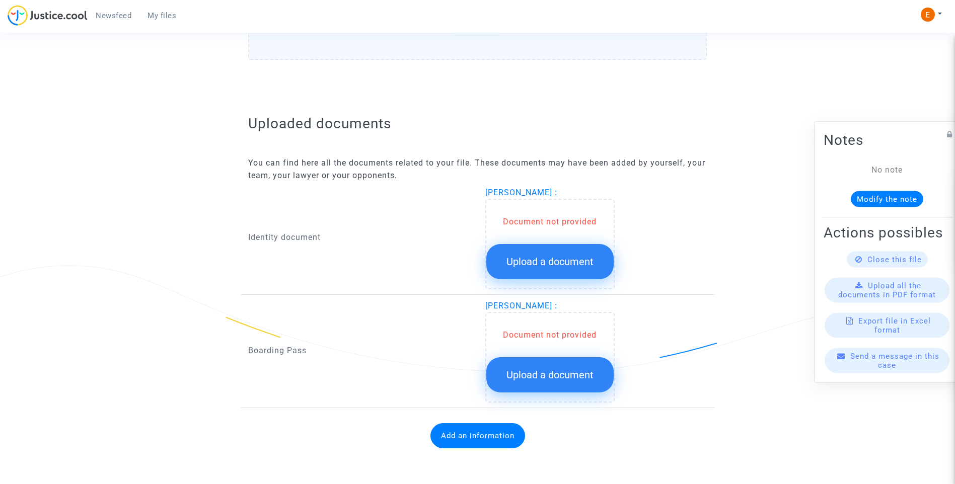
click at [563, 262] on span "Upload a document" at bounding box center [549, 262] width 87 height 12
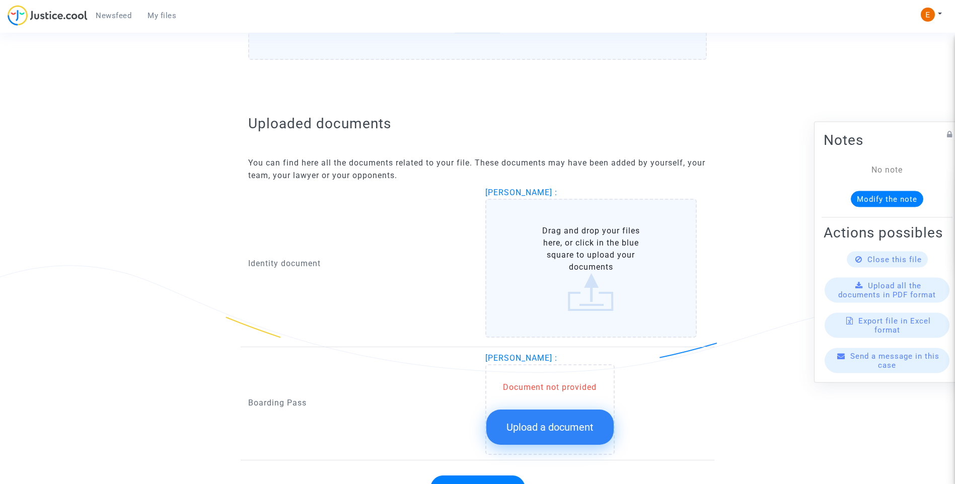
click at [595, 428] on button "Upload a document" at bounding box center [549, 427] width 127 height 35
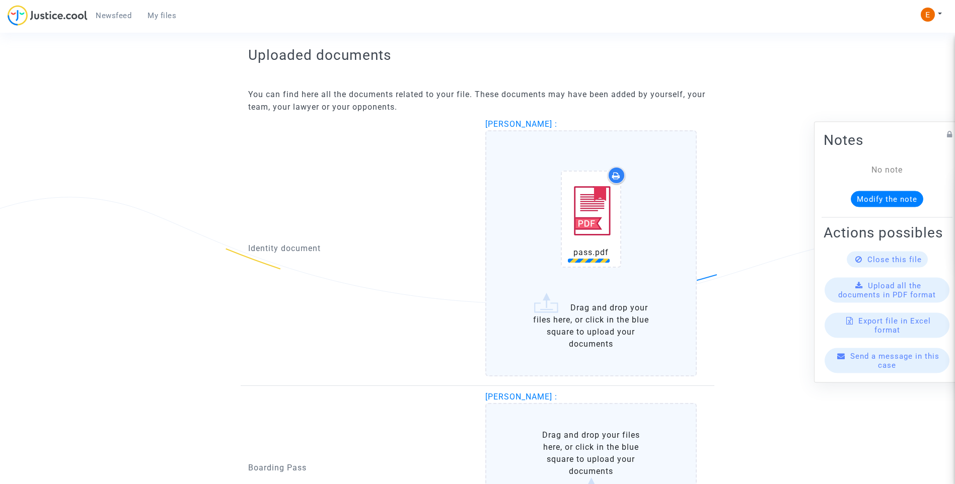
scroll to position [636, 0]
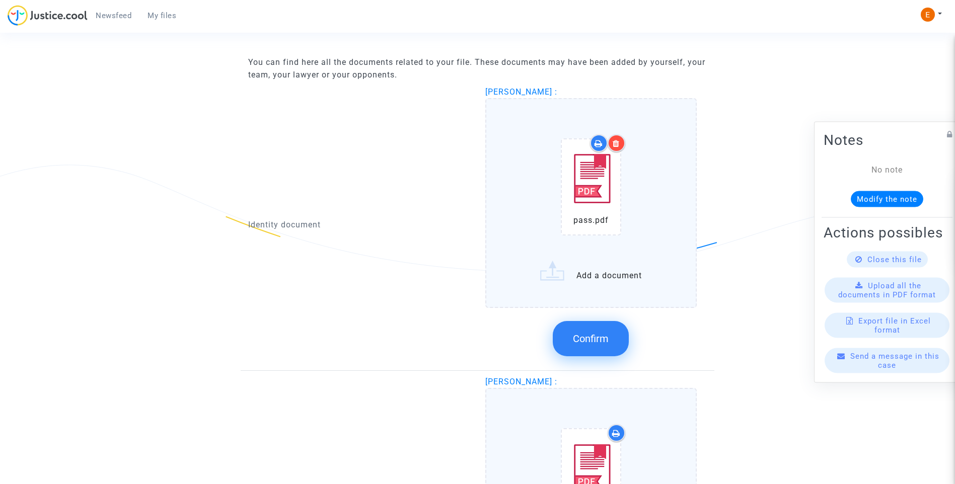
click at [607, 341] on span "Confirm" at bounding box center [591, 339] width 36 height 12
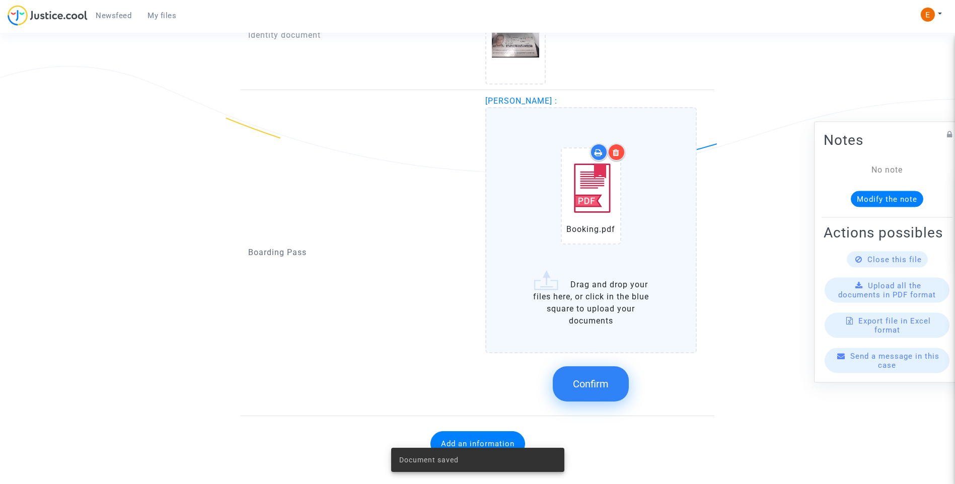
scroll to position [737, 0]
click at [585, 377] on span "Confirm" at bounding box center [591, 382] width 36 height 12
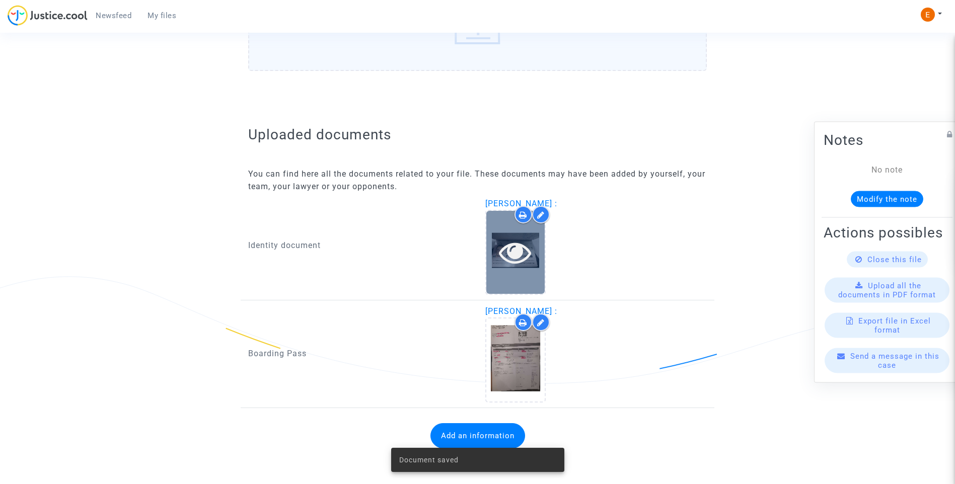
scroll to position [524, 0]
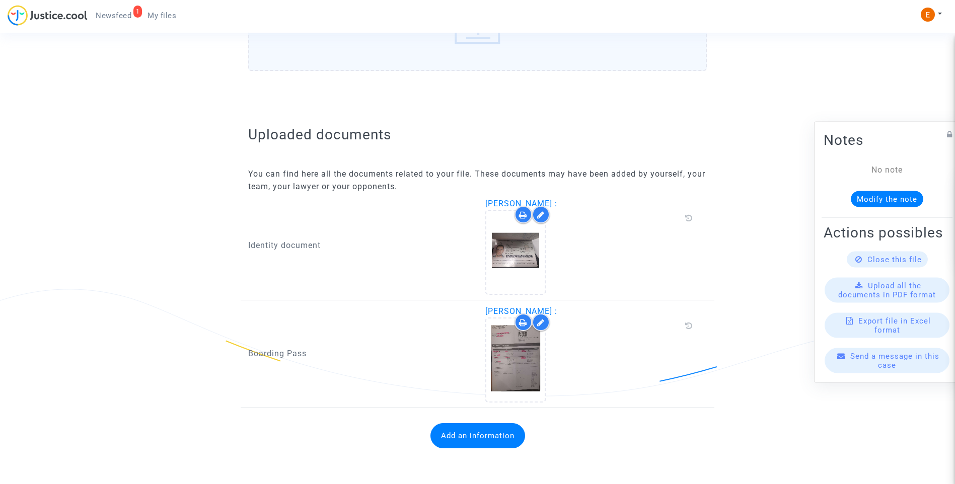
click at [484, 444] on button "Add an information" at bounding box center [477, 435] width 95 height 25
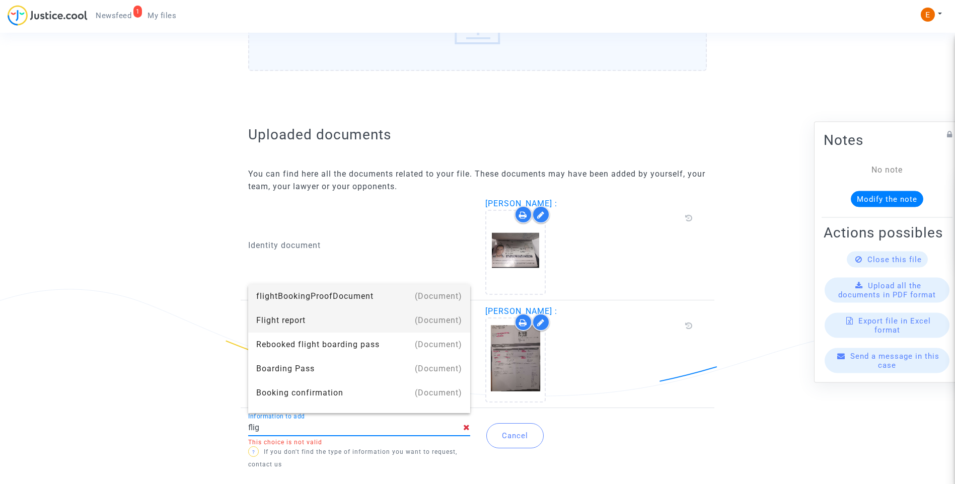
click at [319, 321] on div "Flight report" at bounding box center [359, 321] width 206 height 24
type input "Flight report"
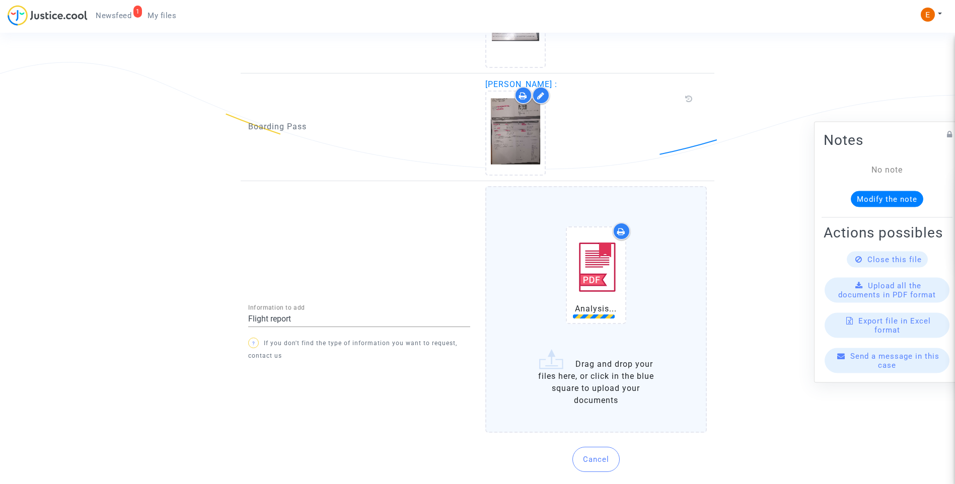
scroll to position [763, 0]
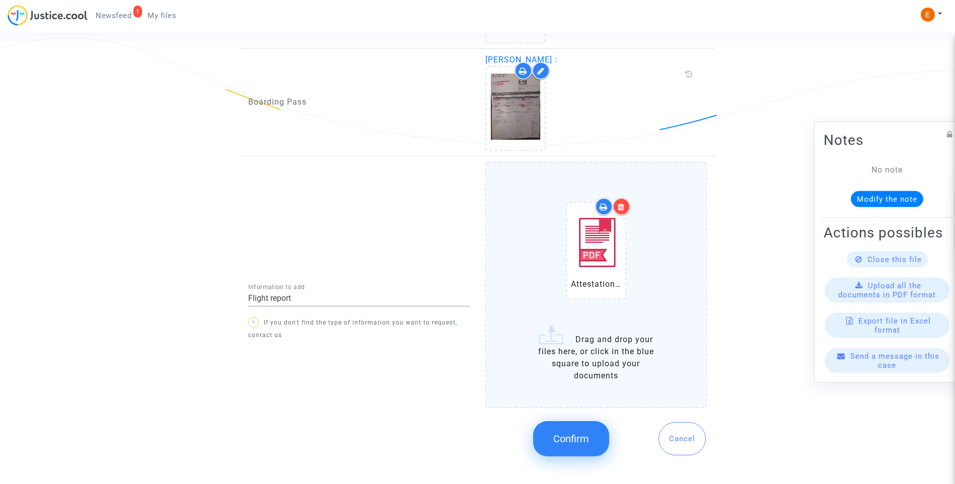
click at [577, 445] on button "Confirm" at bounding box center [571, 438] width 76 height 35
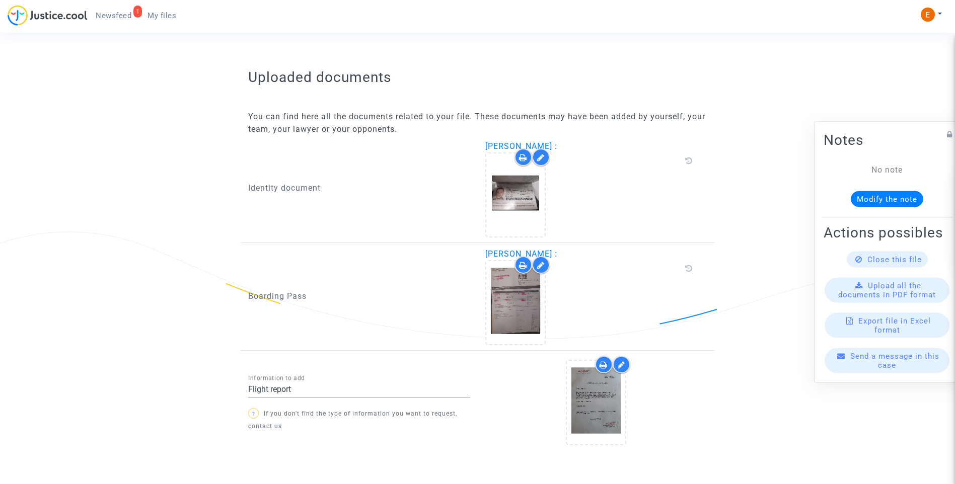
scroll to position [608, 0]
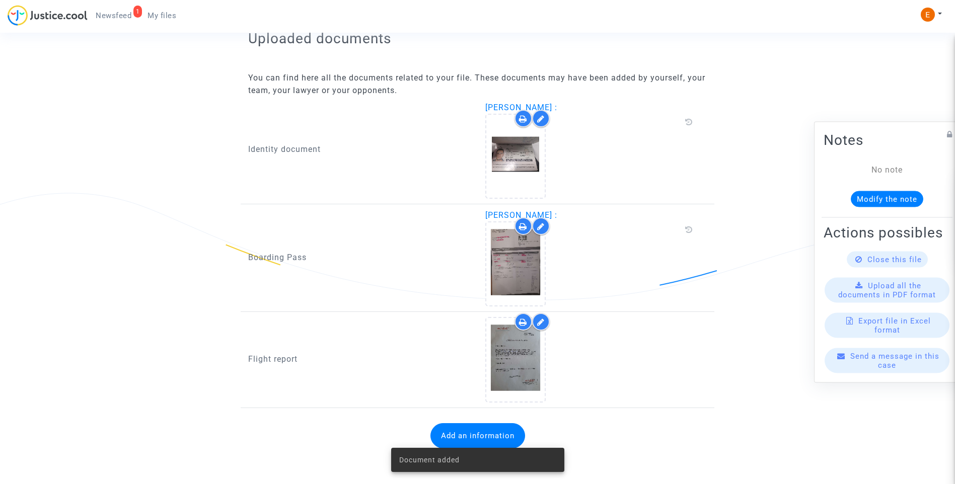
click at [104, 4] on nav "1 Newsfeed My files My profile Settings Log out" at bounding box center [477, 16] width 955 height 33
click at [127, 16] on span "Newsfeed" at bounding box center [114, 15] width 36 height 9
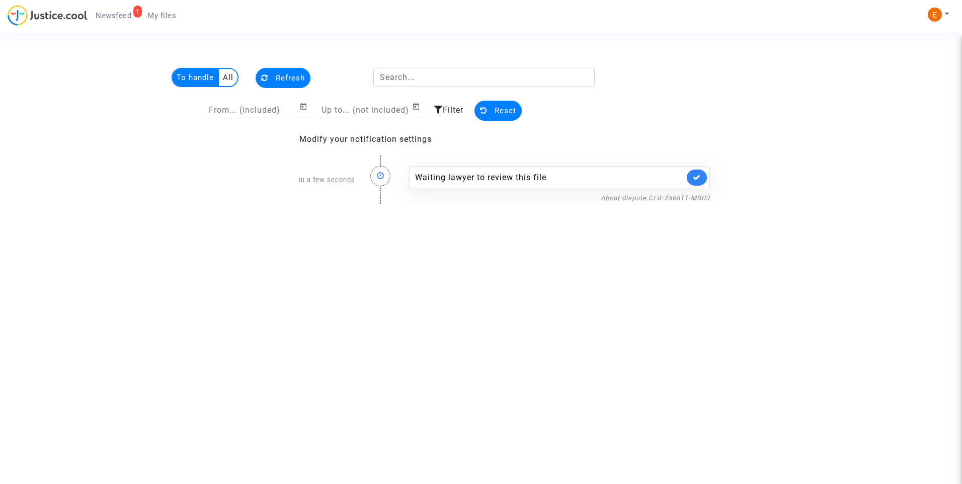
click at [700, 179] on icon at bounding box center [697, 178] width 8 height 8
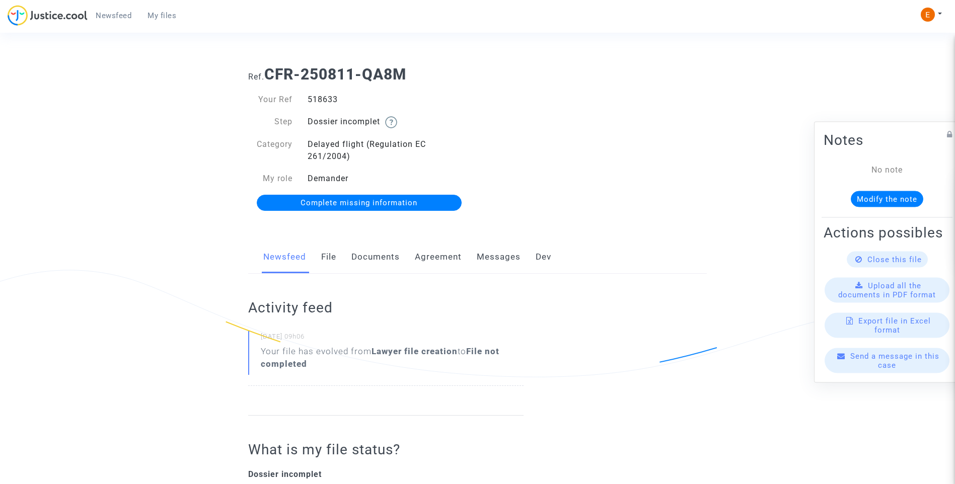
click at [362, 260] on link "Documents" at bounding box center [375, 257] width 48 height 33
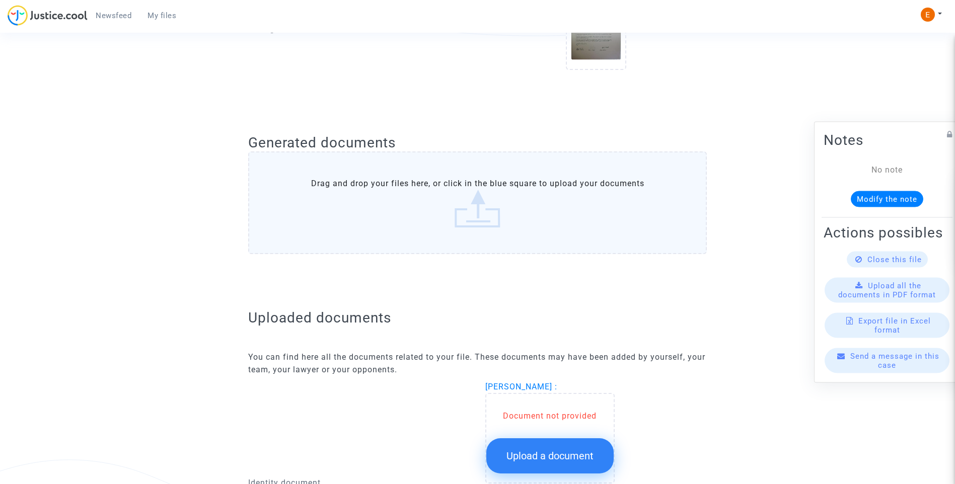
scroll to position [554, 0]
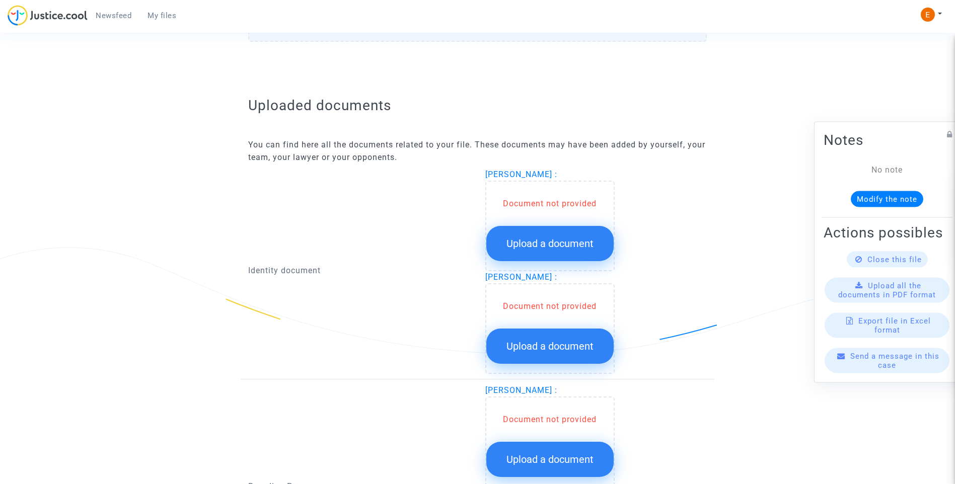
click at [574, 230] on button "Upload a document" at bounding box center [549, 243] width 127 height 35
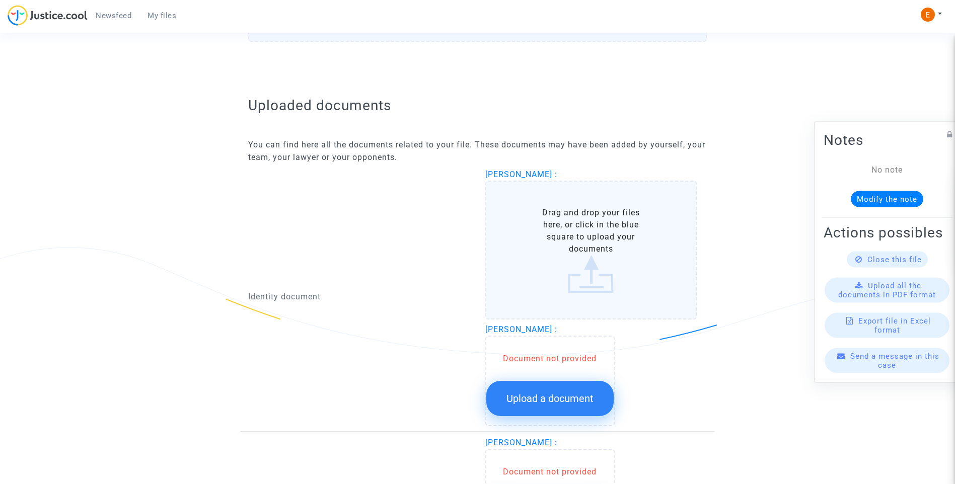
click at [584, 411] on button "Upload a document" at bounding box center [549, 398] width 127 height 35
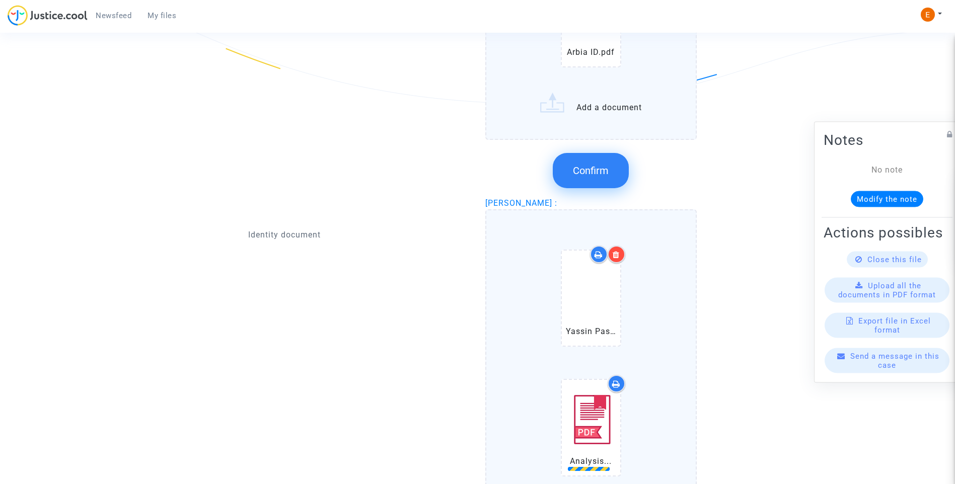
scroll to position [755, 0]
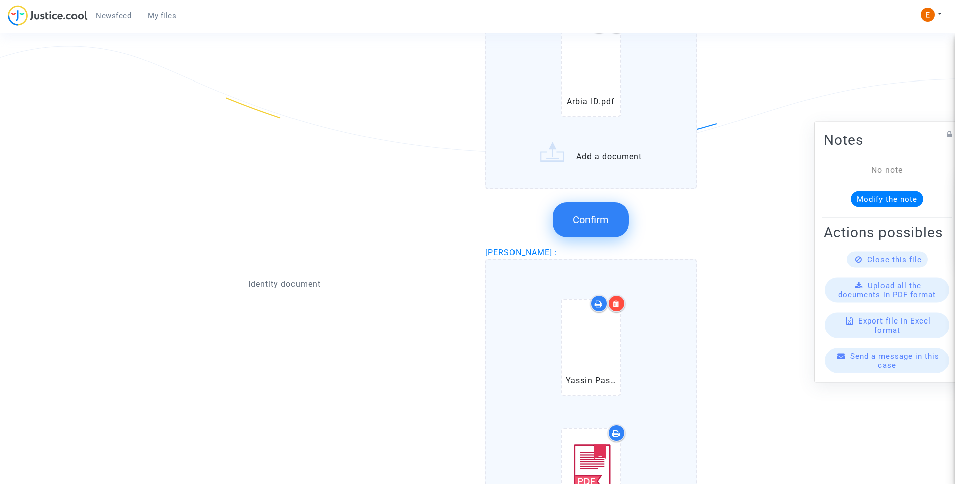
drag, startPoint x: 612, startPoint y: 228, endPoint x: 337, endPoint y: 213, distance: 275.2
click at [610, 225] on button "Confirm" at bounding box center [591, 219] width 76 height 35
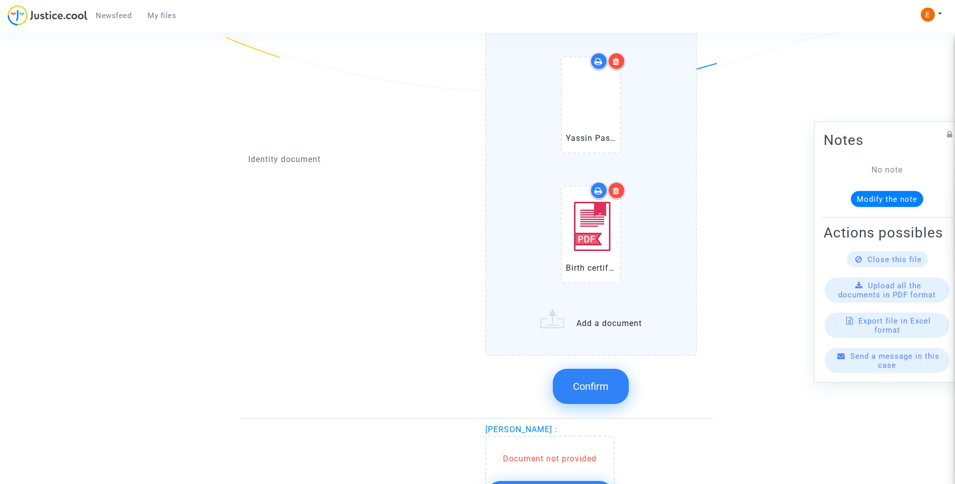
scroll to position [906, 0]
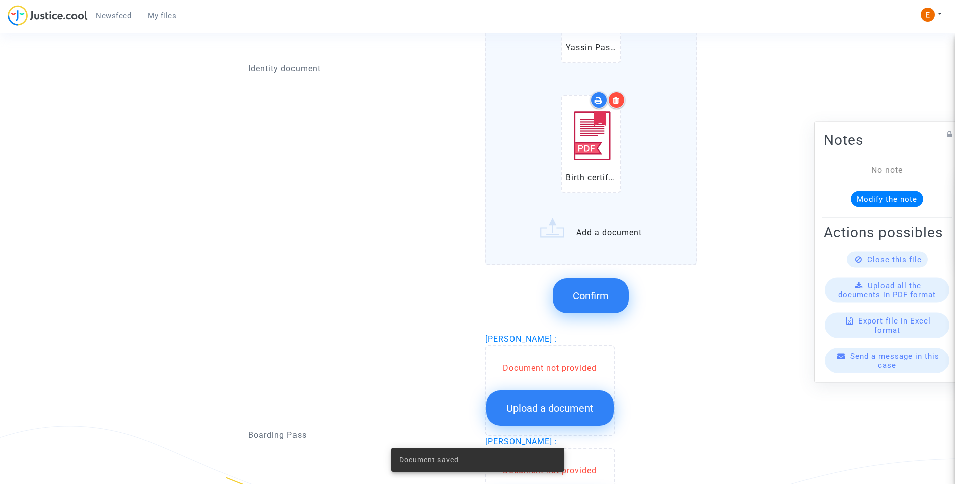
click at [620, 294] on button "Confirm" at bounding box center [591, 295] width 76 height 35
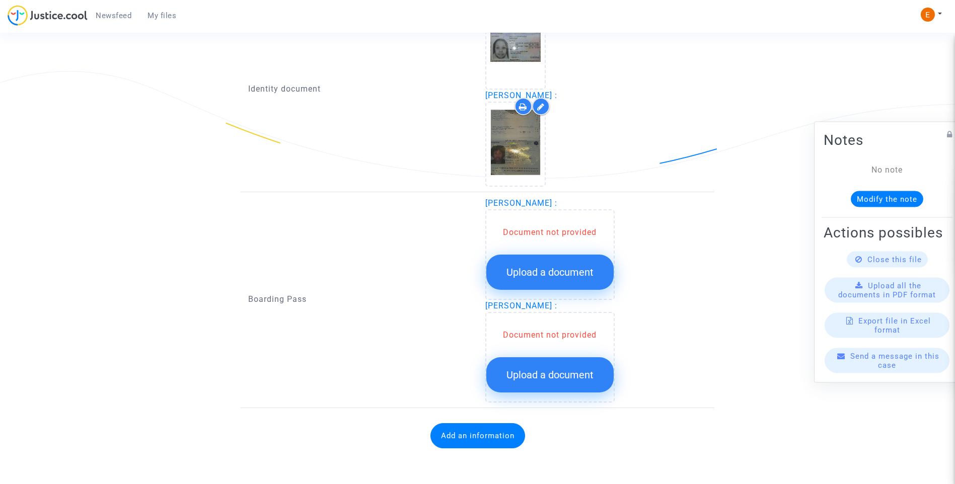
scroll to position [730, 0]
click at [562, 273] on span "Upload a document" at bounding box center [549, 272] width 87 height 12
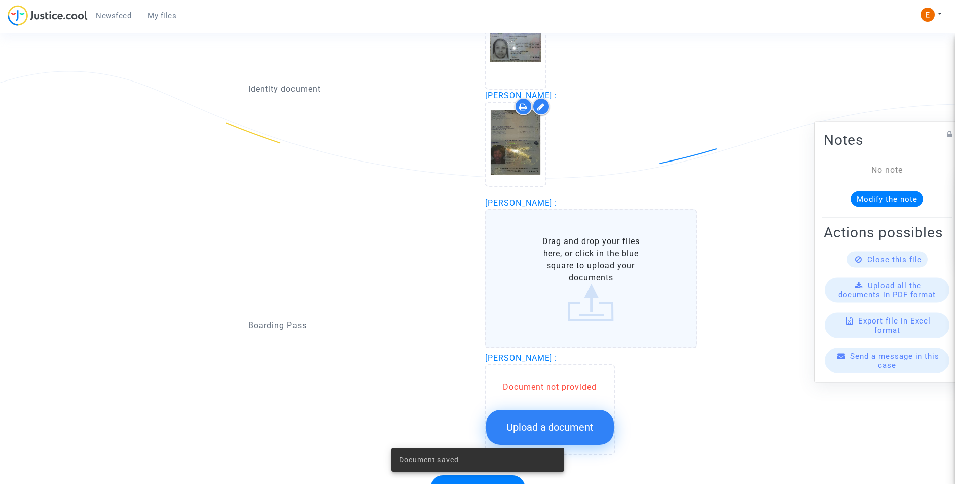
drag, startPoint x: 576, startPoint y: 420, endPoint x: 698, endPoint y: 292, distance: 176.6
click at [577, 420] on button "Upload a document" at bounding box center [549, 427] width 127 height 35
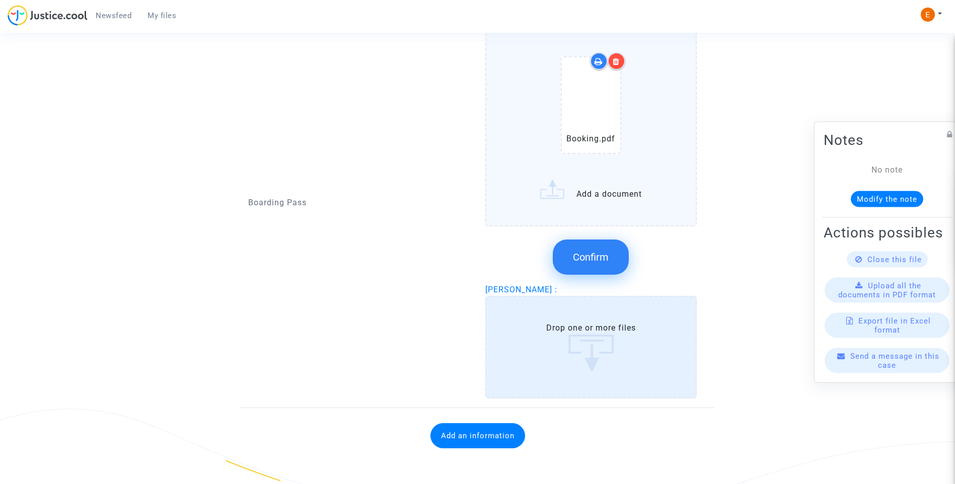
scroll to position [931, 0]
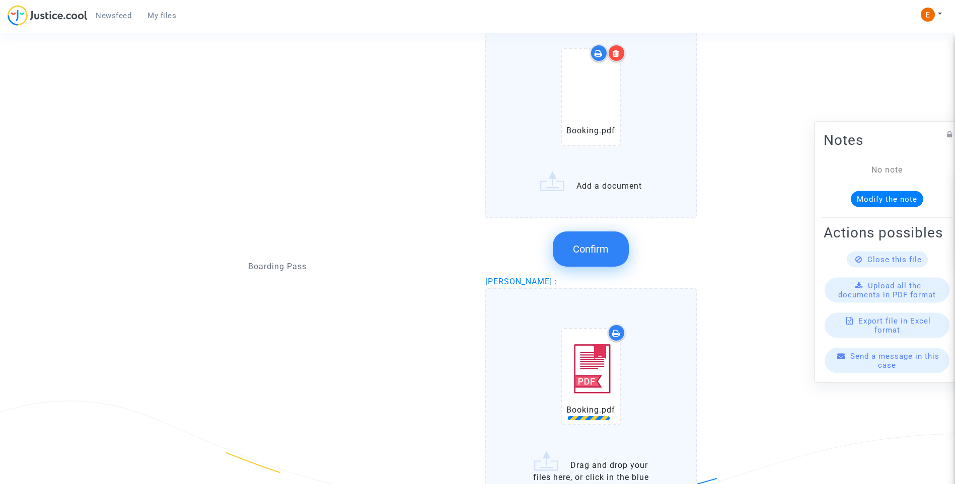
drag, startPoint x: 594, startPoint y: 267, endPoint x: 594, endPoint y: 259, distance: 8.1
click at [594, 259] on div "Confirm" at bounding box center [591, 248] width 212 height 53
click at [593, 256] on button "Confirm" at bounding box center [591, 249] width 76 height 35
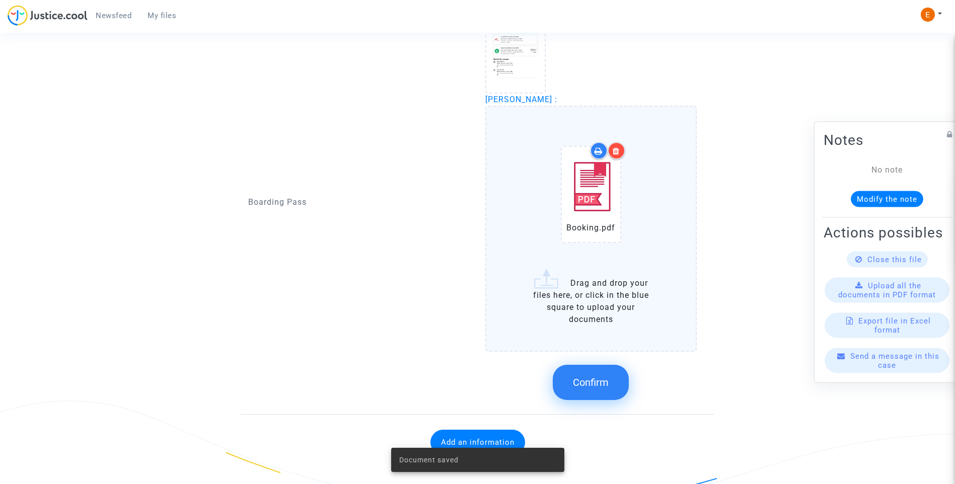
click at [593, 384] on span "Confirm" at bounding box center [591, 382] width 36 height 12
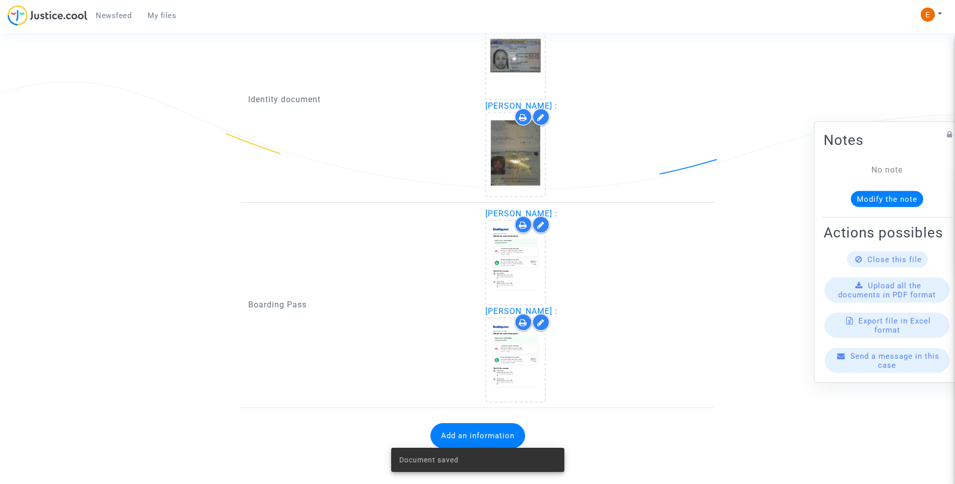
scroll to position [719, 0]
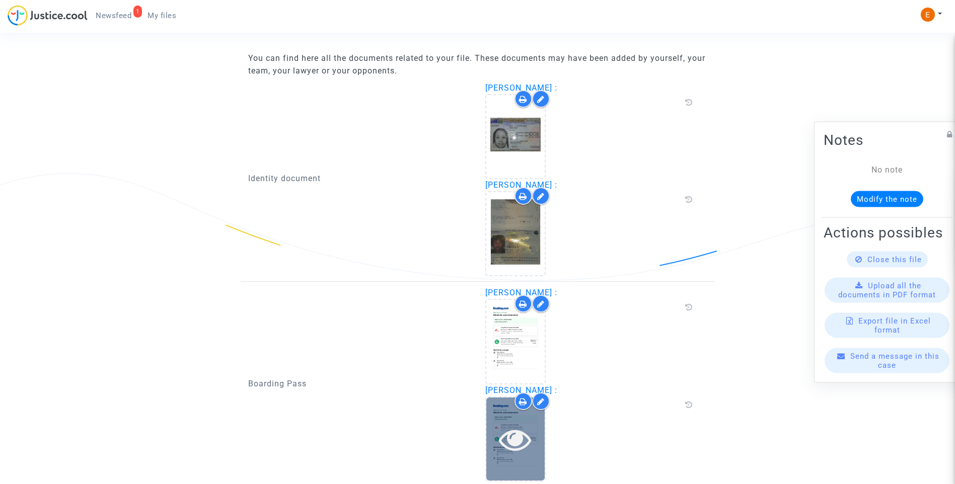
scroll to position [707, 0]
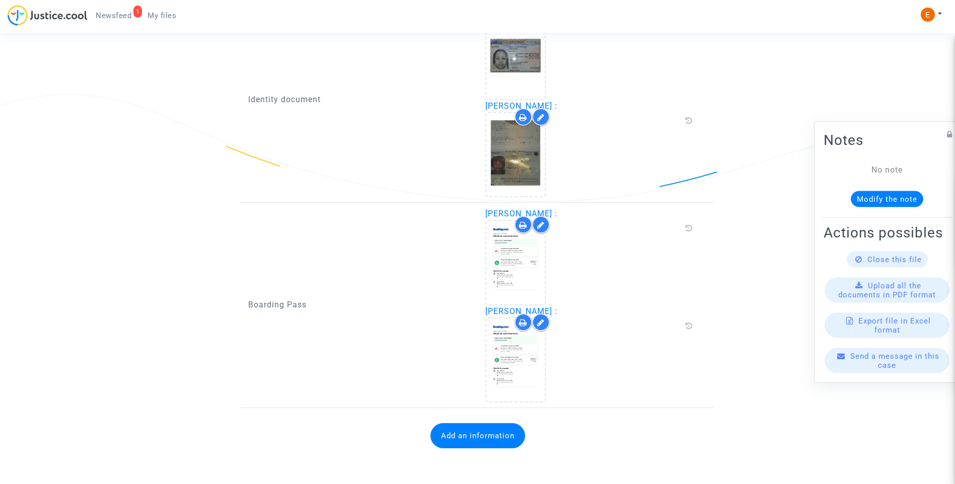
click at [509, 436] on button "Add an information" at bounding box center [477, 435] width 95 height 25
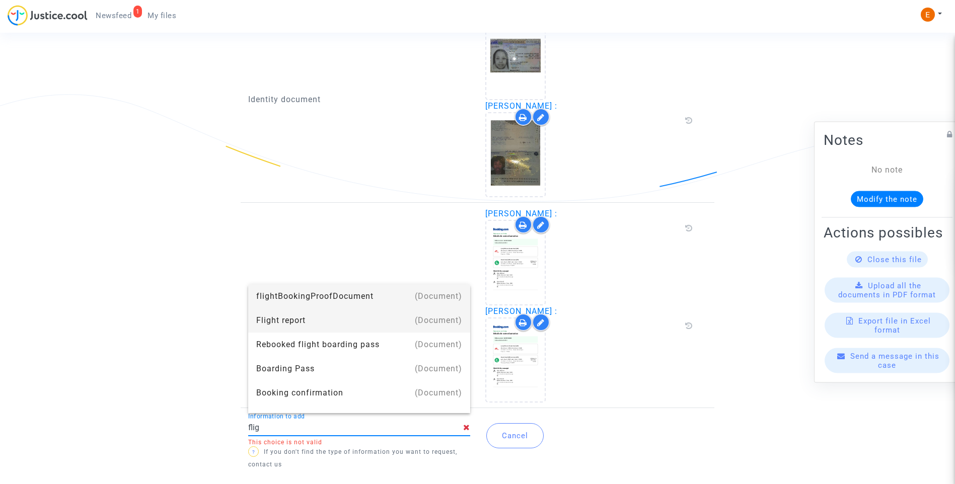
click at [304, 324] on div "Flight report" at bounding box center [359, 321] width 206 height 24
type input "Flight report"
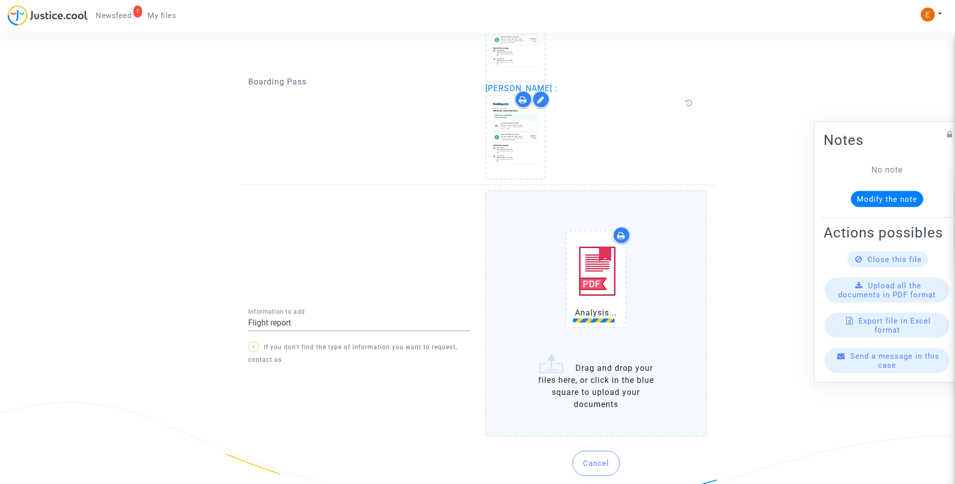
scroll to position [958, 0]
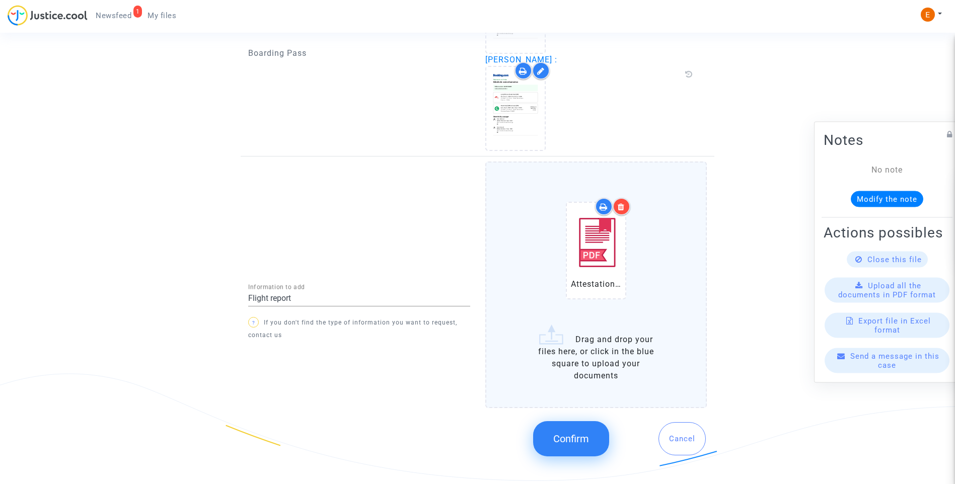
click at [585, 431] on button "Confirm" at bounding box center [571, 438] width 76 height 35
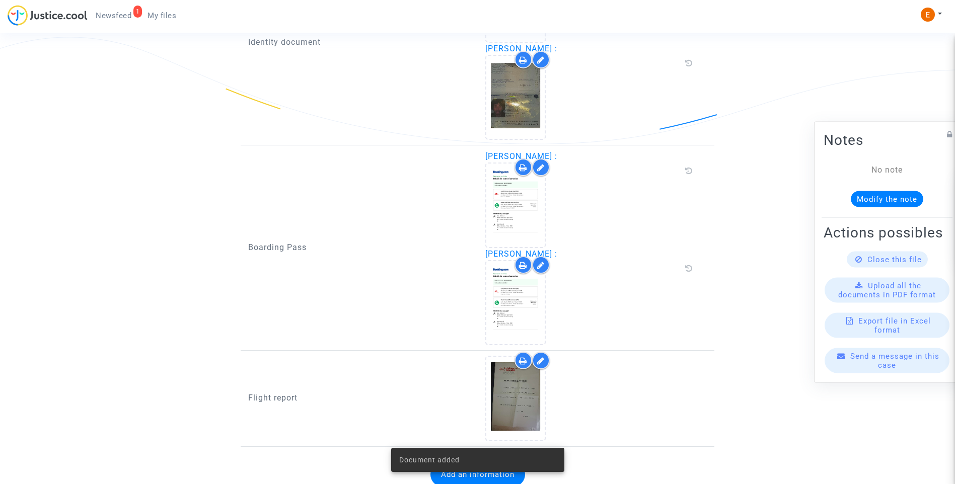
scroll to position [803, 0]
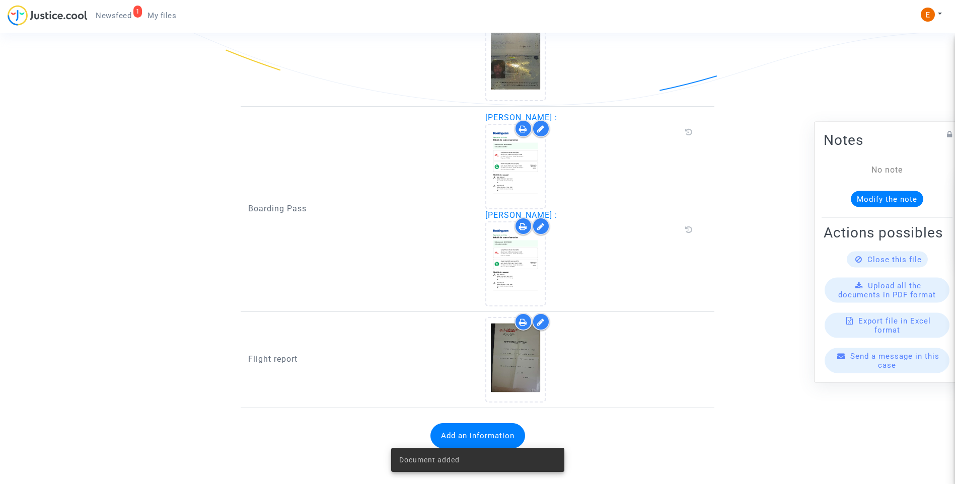
click at [121, 16] on span "Newsfeed" at bounding box center [114, 15] width 36 height 9
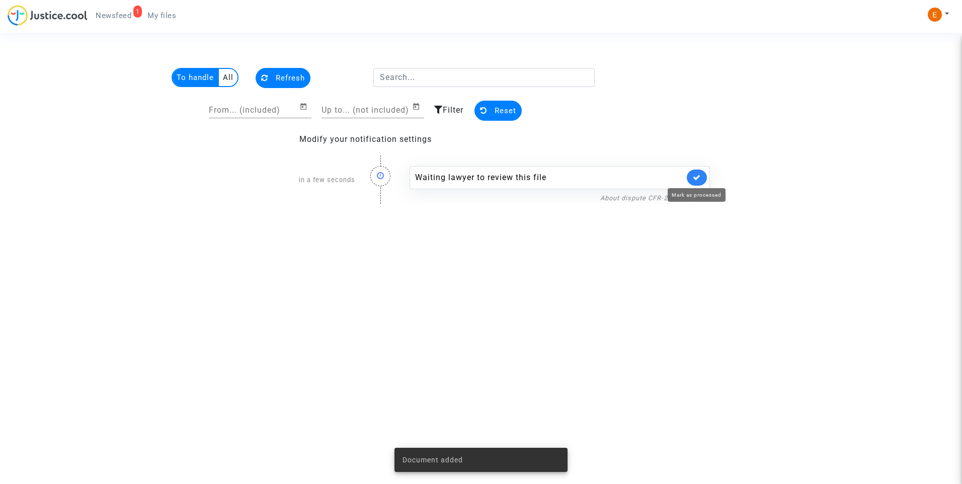
click at [696, 181] on icon at bounding box center [697, 178] width 8 height 8
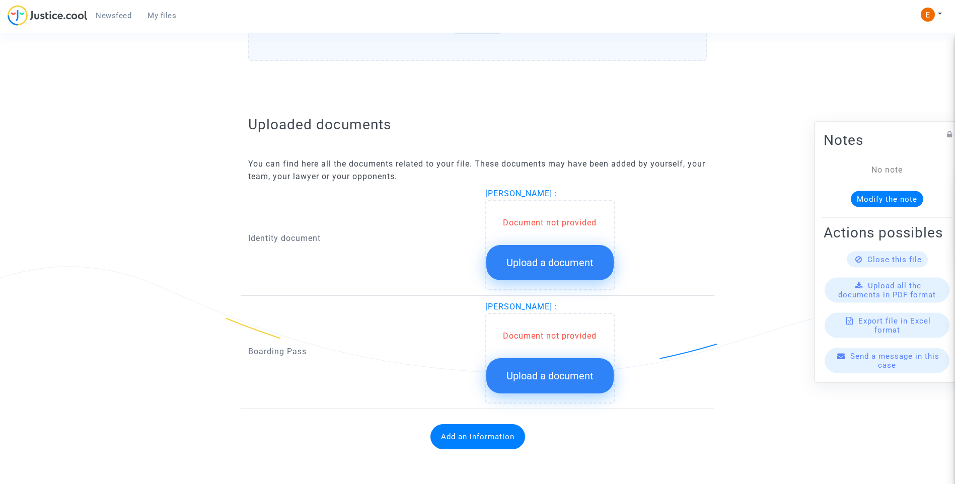
scroll to position [535, 0]
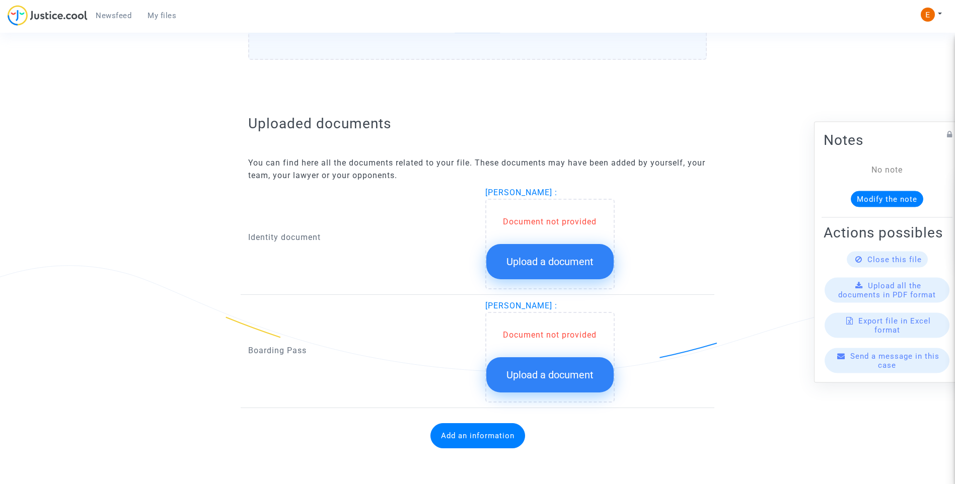
click at [570, 275] on button "Upload a document" at bounding box center [549, 261] width 127 height 35
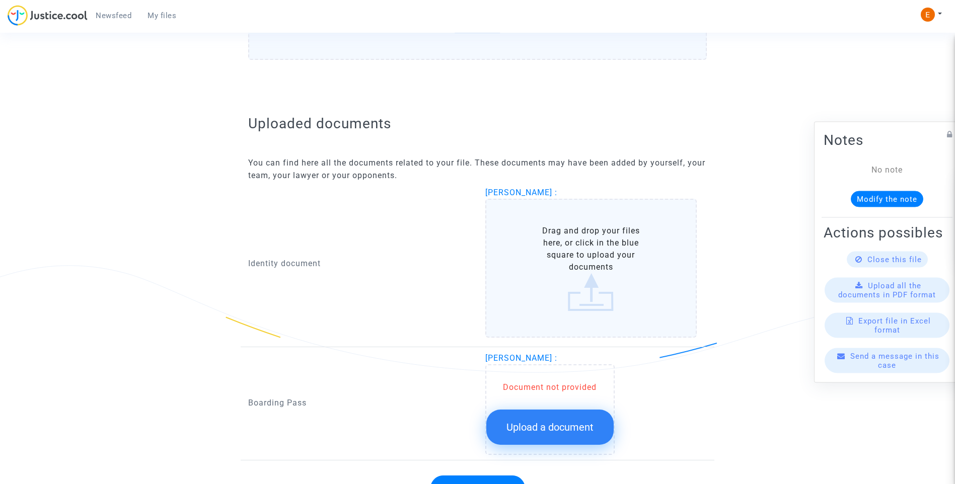
click at [580, 421] on span "Upload a document" at bounding box center [549, 427] width 87 height 12
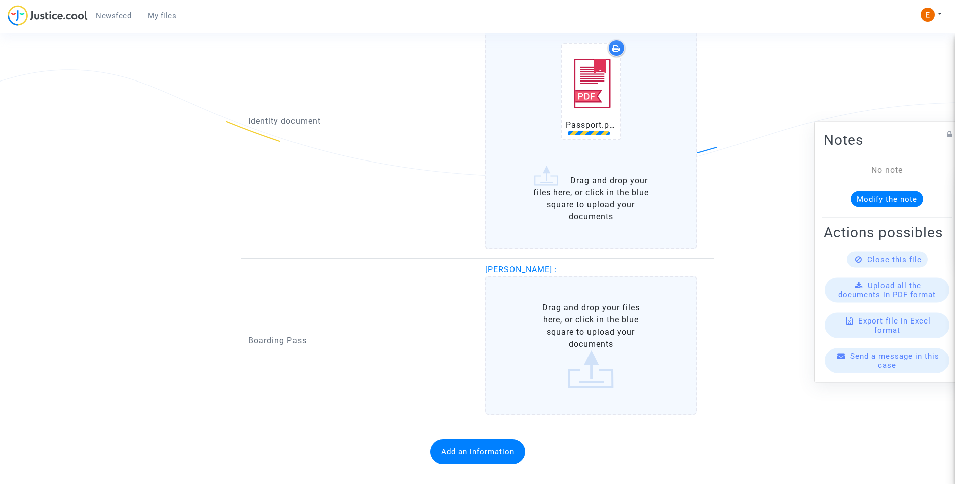
scroll to position [737, 0]
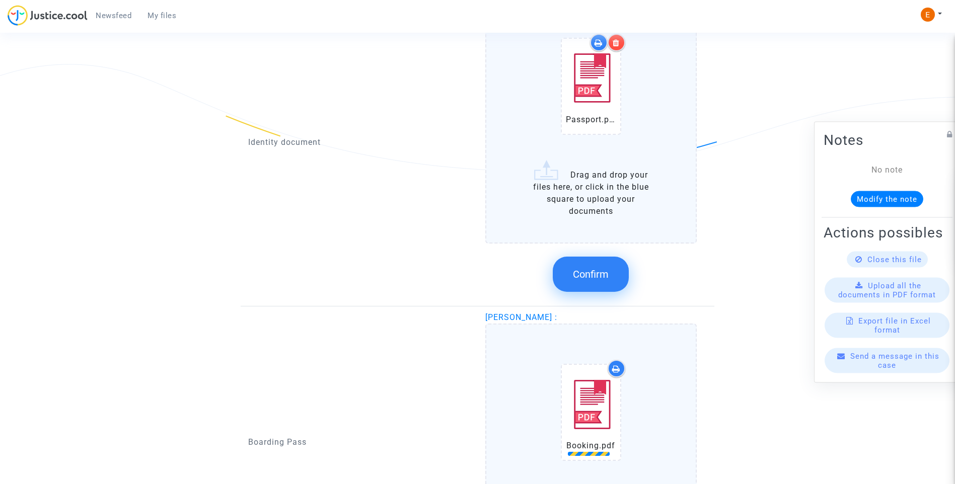
drag, startPoint x: 604, startPoint y: 269, endPoint x: 346, endPoint y: 228, distance: 261.8
click at [602, 267] on button "Confirm" at bounding box center [591, 274] width 76 height 35
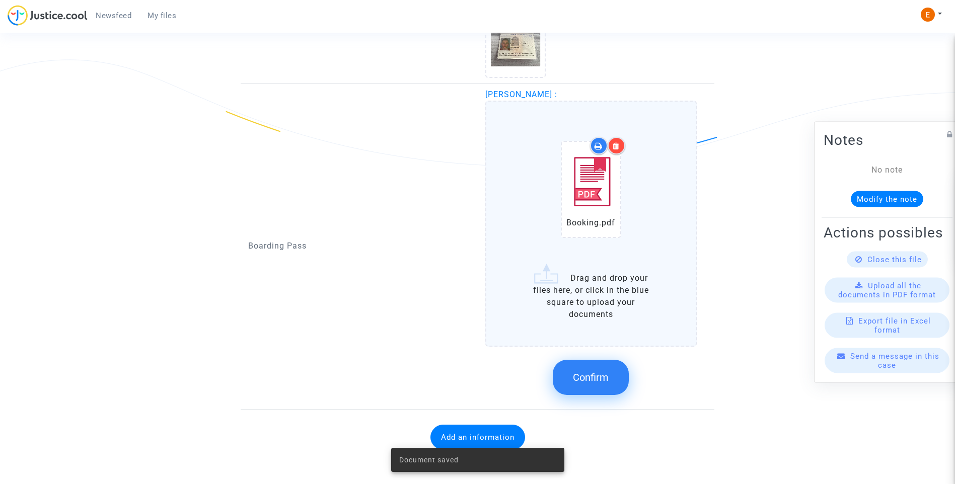
scroll to position [743, 0]
drag, startPoint x: 470, startPoint y: 338, endPoint x: 482, endPoint y: 339, distance: 12.1
click at [470, 339] on div "Boarding Pass" at bounding box center [359, 245] width 237 height 316
click at [590, 379] on span "Confirm" at bounding box center [591, 376] width 36 height 12
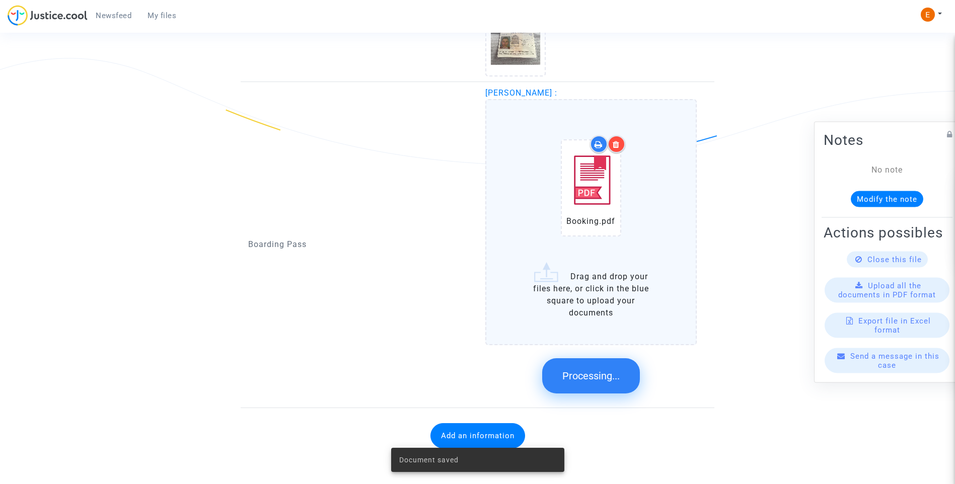
scroll to position [524, 0]
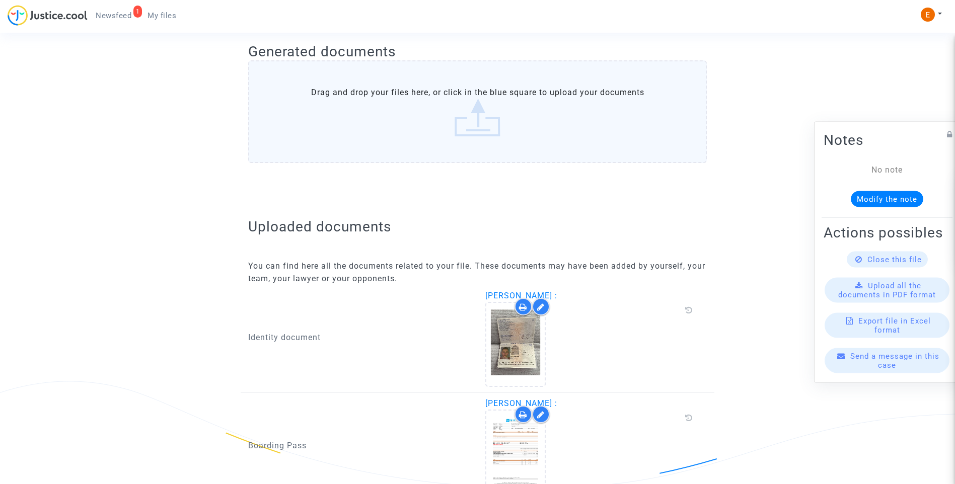
scroll to position [512, 0]
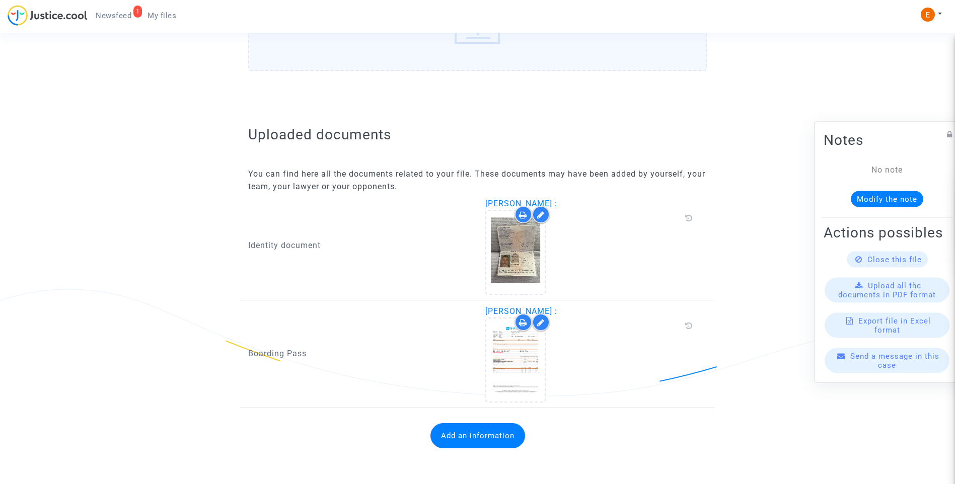
click at [482, 439] on button "Add an information" at bounding box center [477, 435] width 95 height 25
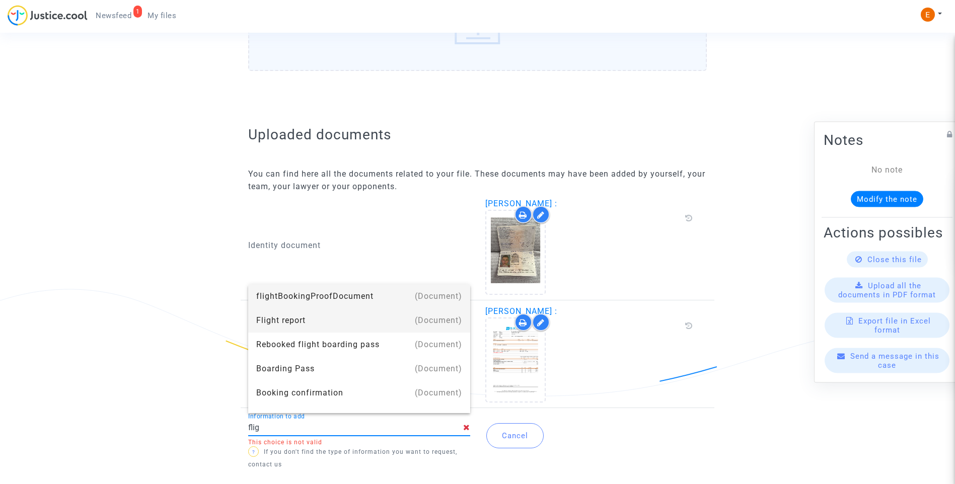
click at [284, 322] on div "Flight report" at bounding box center [359, 321] width 206 height 24
type input "Flight report"
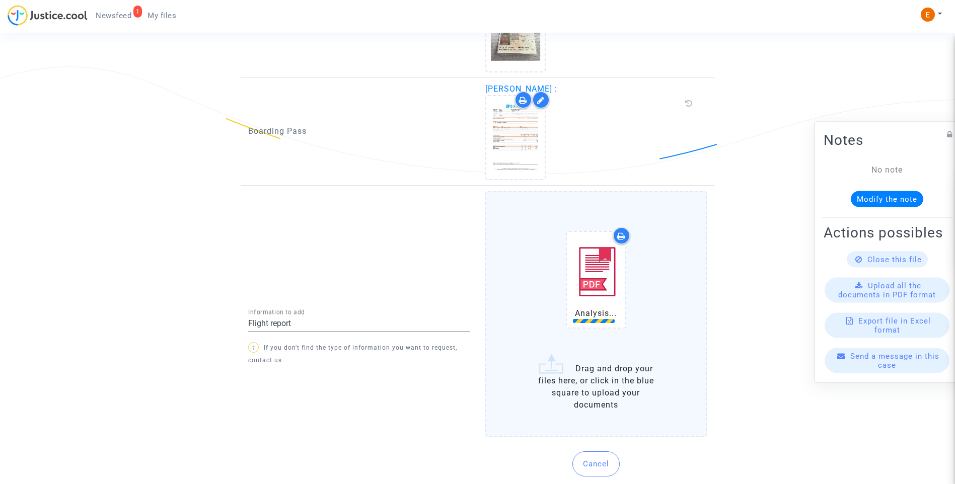
scroll to position [767, 0]
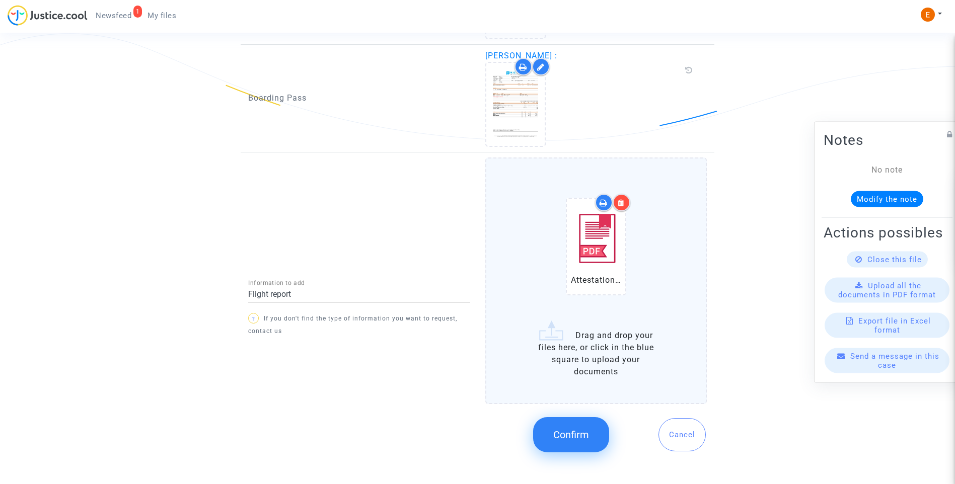
click at [584, 441] on button "Confirm" at bounding box center [571, 434] width 76 height 35
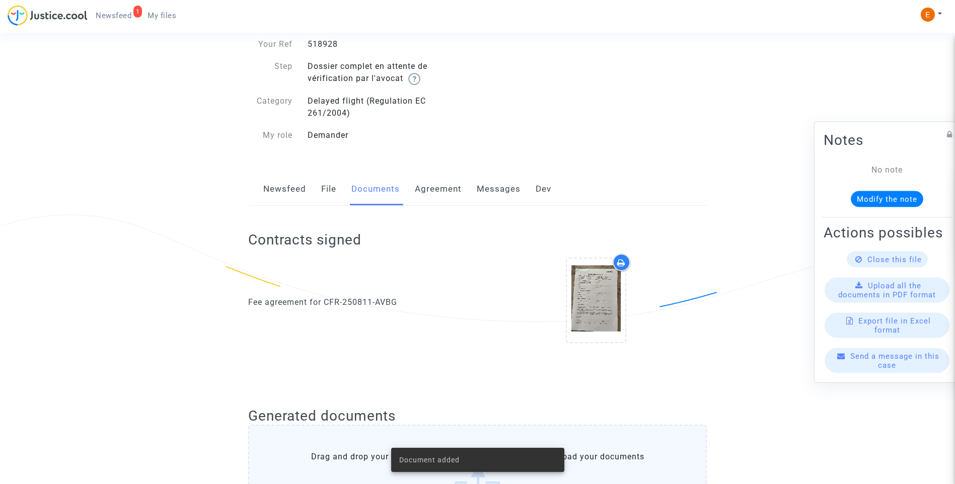
scroll to position [54, 0]
click at [105, 11] on span "Newsfeed" at bounding box center [114, 15] width 36 height 9
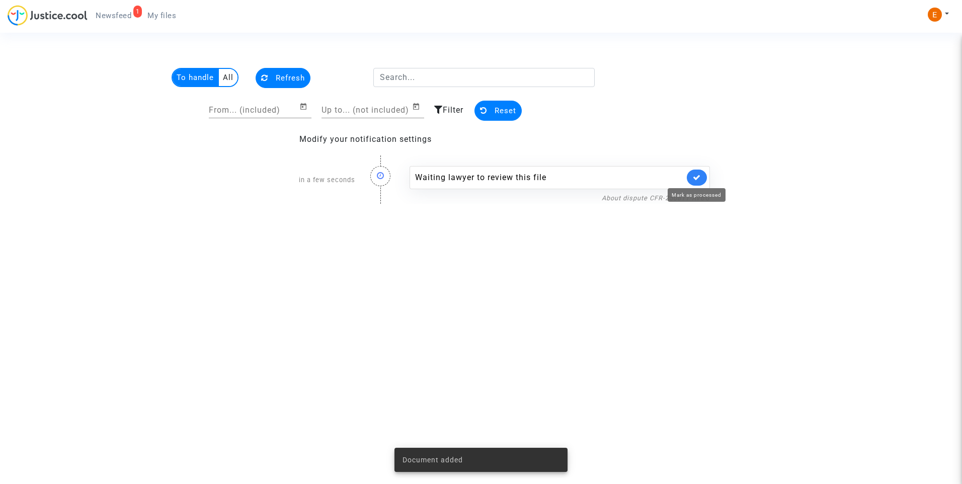
click at [690, 183] on link at bounding box center [697, 178] width 20 height 16
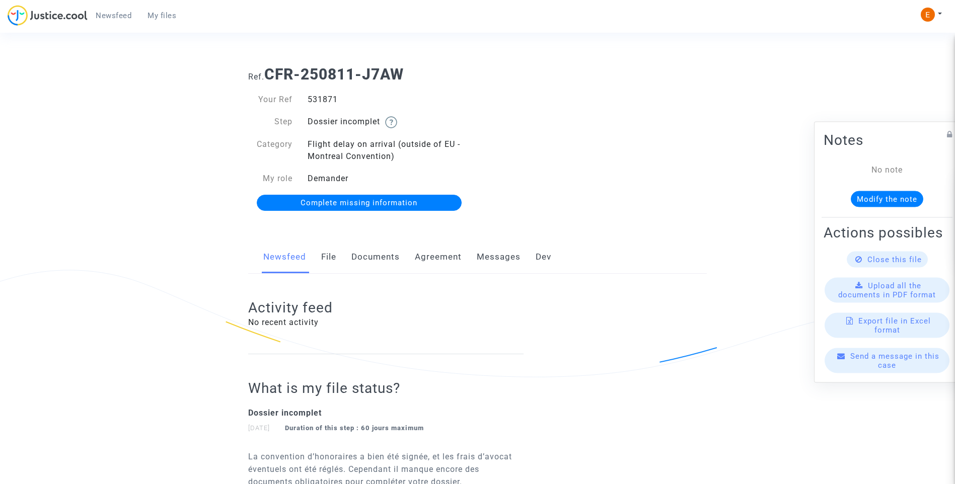
click at [382, 252] on link "Documents" at bounding box center [375, 257] width 48 height 33
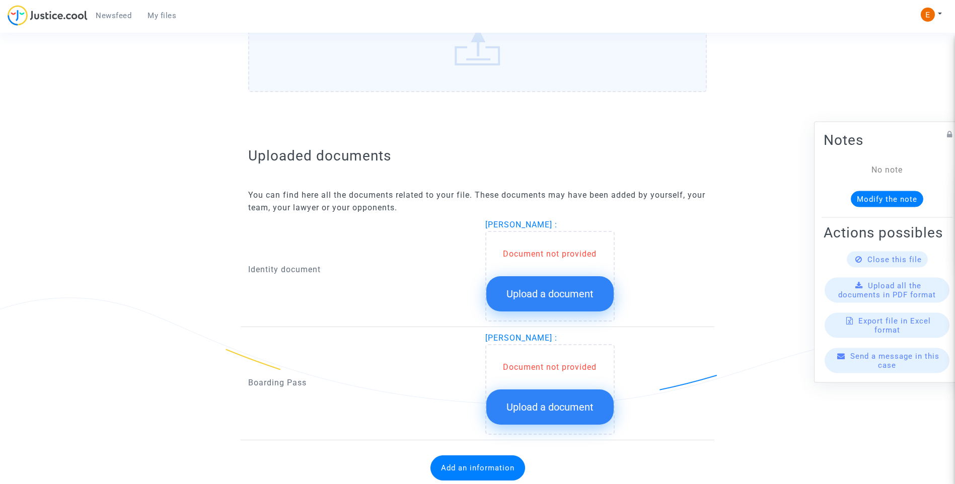
click at [560, 298] on span "Upload a document" at bounding box center [549, 294] width 87 height 12
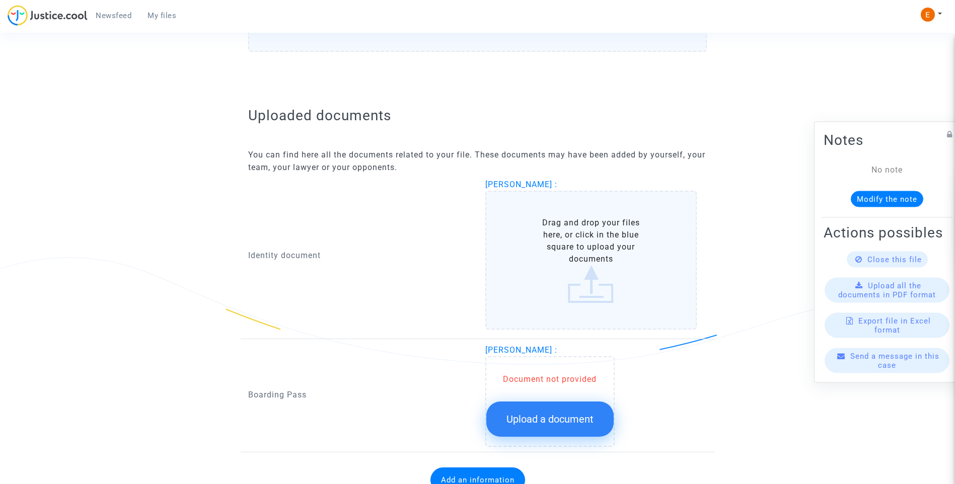
scroll to position [588, 0]
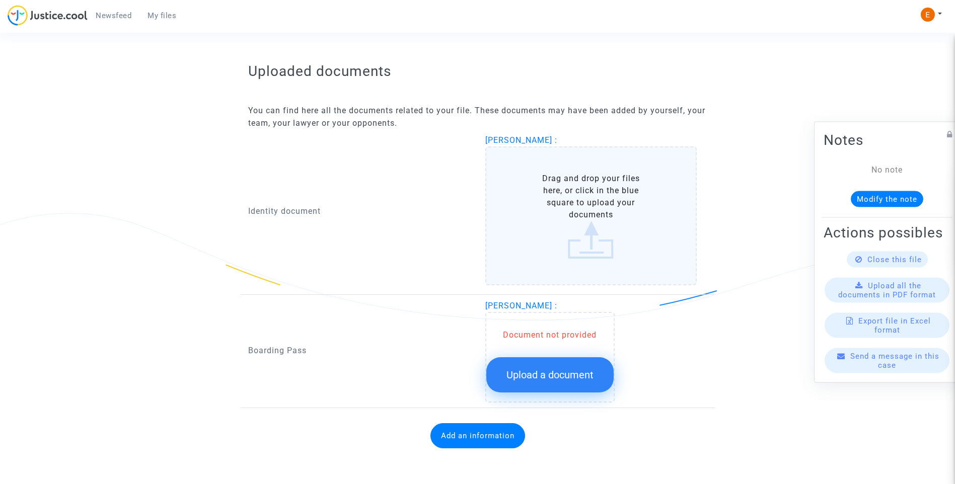
click at [576, 376] on span "Upload a document" at bounding box center [549, 375] width 87 height 12
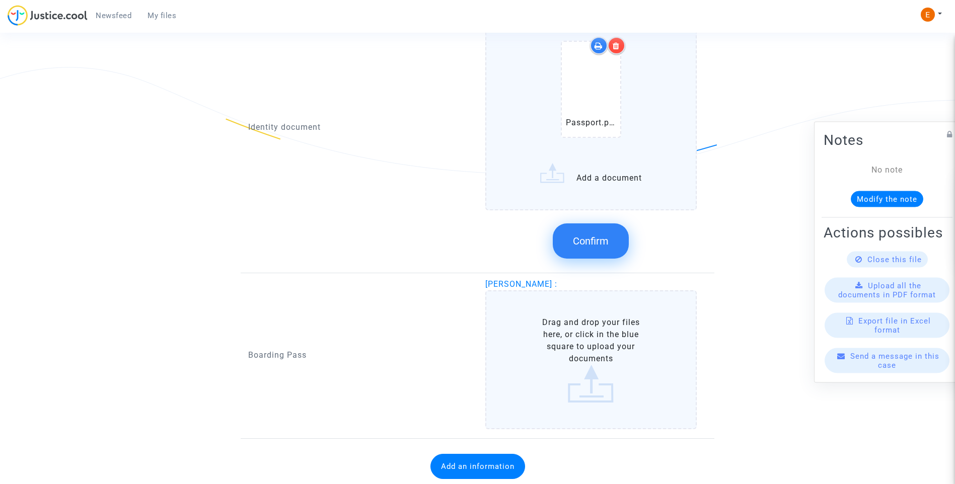
scroll to position [739, 0]
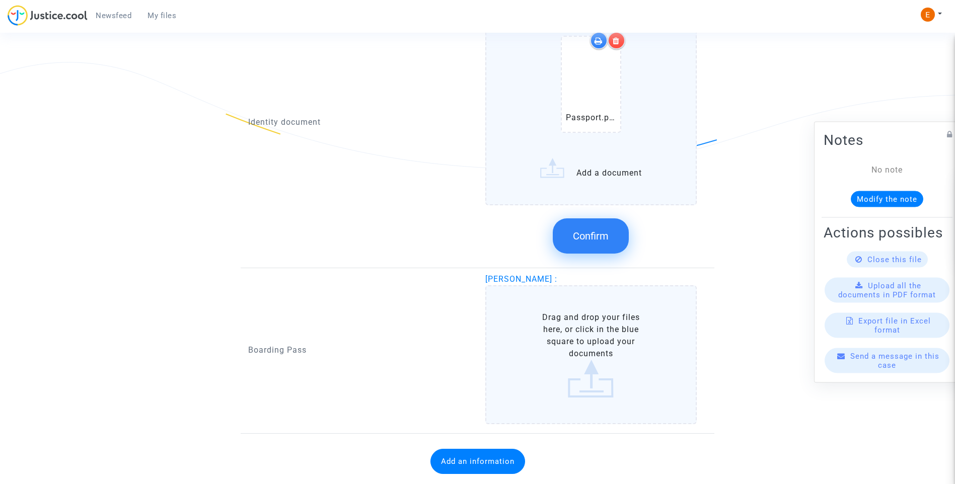
click at [586, 225] on button "Confirm" at bounding box center [591, 235] width 76 height 35
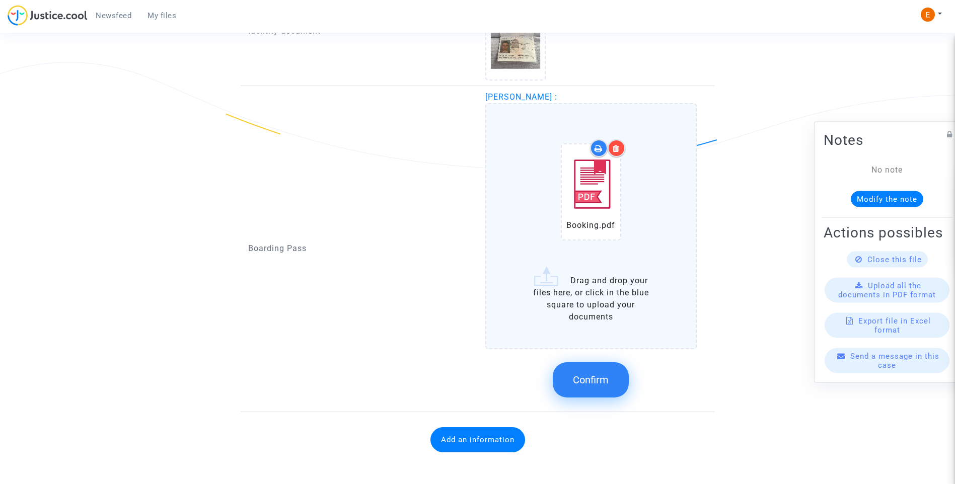
click at [620, 391] on button "Confirm" at bounding box center [591, 379] width 76 height 35
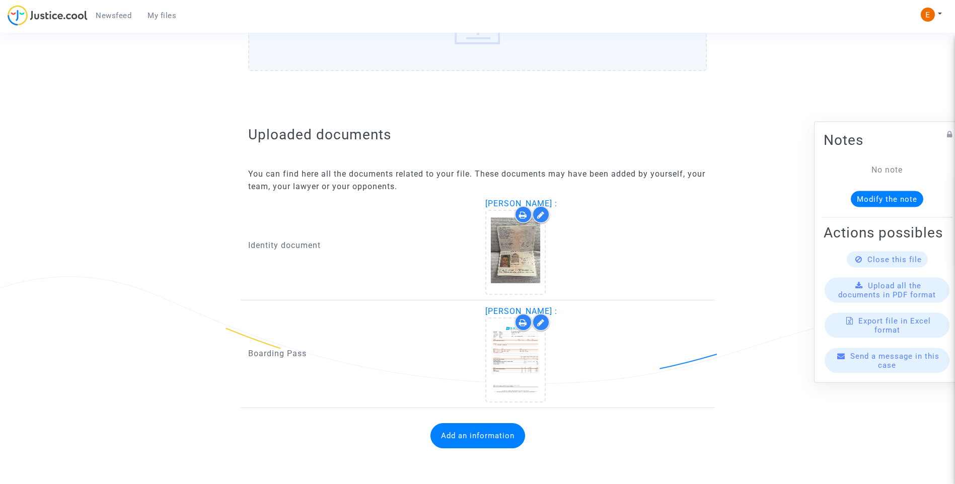
scroll to position [524, 0]
click at [496, 438] on button "Add an information" at bounding box center [477, 435] width 95 height 25
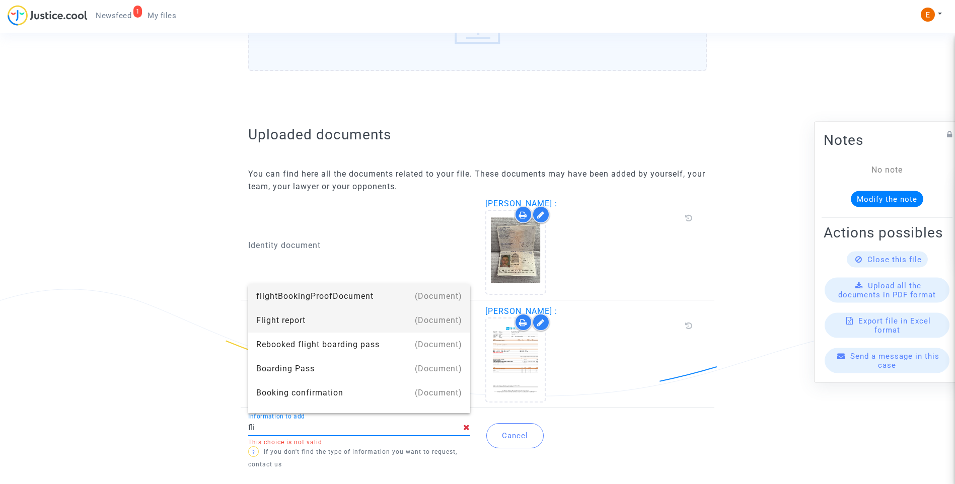
click at [316, 315] on div "Flight report" at bounding box center [359, 321] width 206 height 24
type input "Flight report"
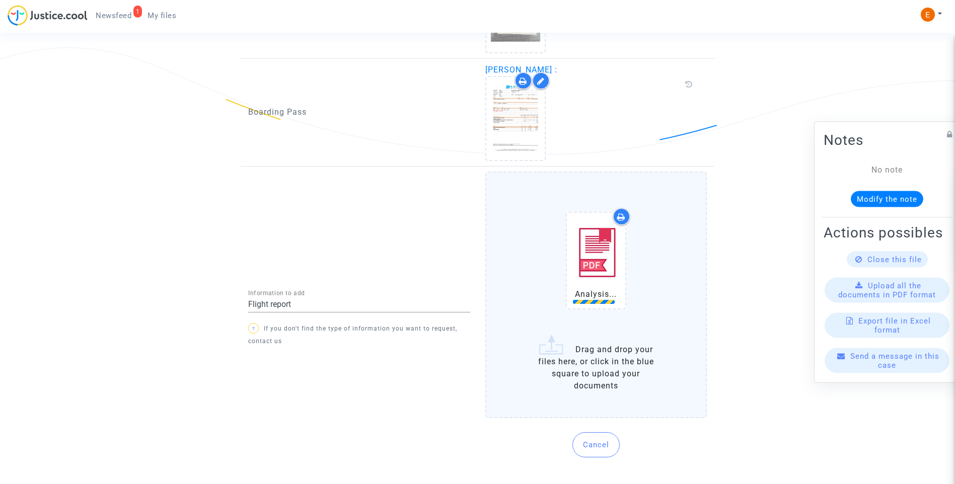
scroll to position [767, 0]
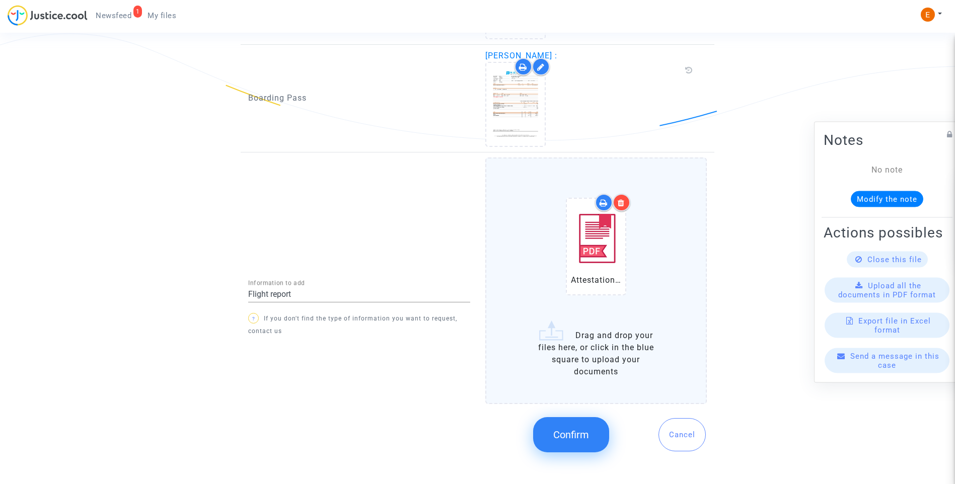
click at [576, 439] on span "Confirm" at bounding box center [571, 435] width 36 height 12
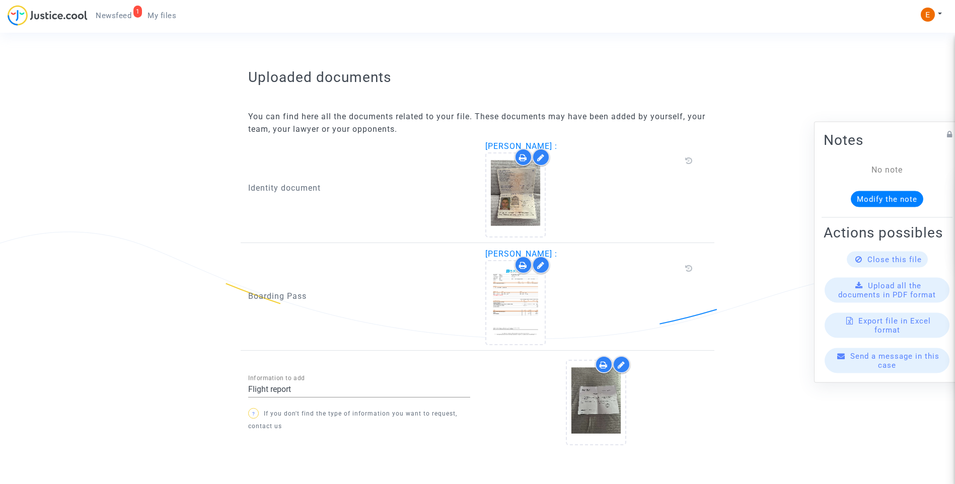
scroll to position [608, 0]
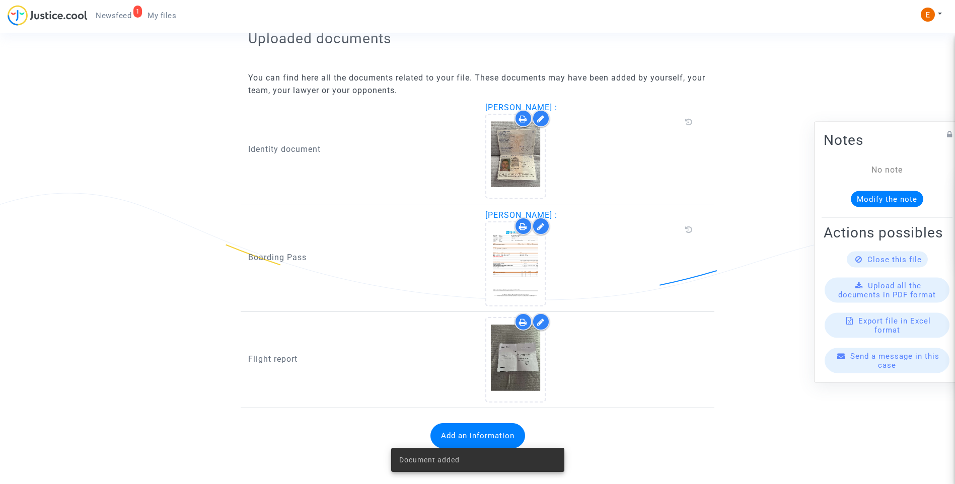
click at [114, 14] on span "Newsfeed" at bounding box center [114, 15] width 36 height 9
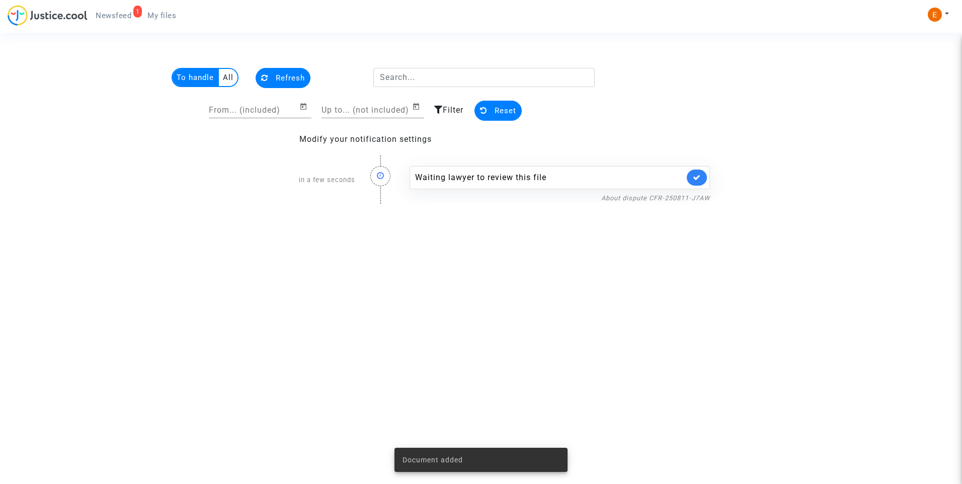
click at [706, 179] on link at bounding box center [697, 178] width 20 height 16
